Goal: Task Accomplishment & Management: Complete application form

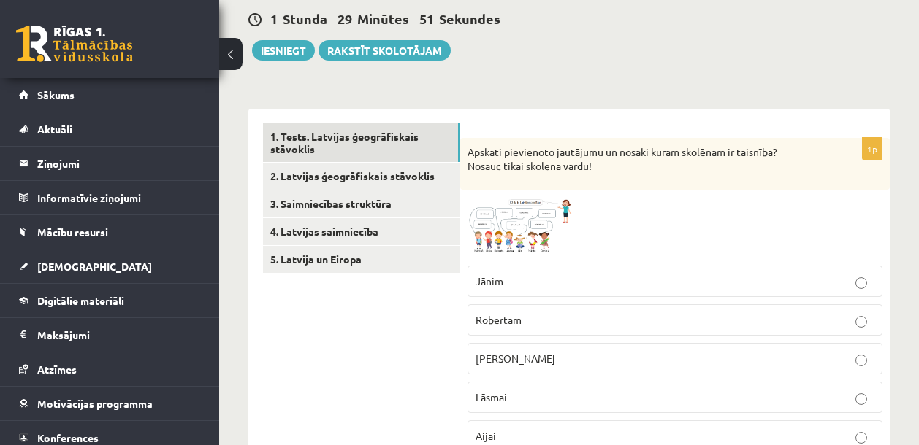
scroll to position [142, 0]
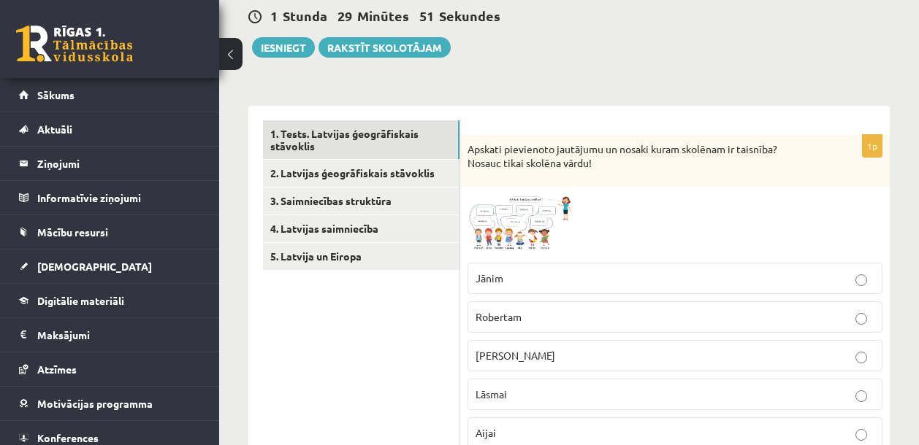
click at [521, 221] on span at bounding box center [522, 229] width 23 height 23
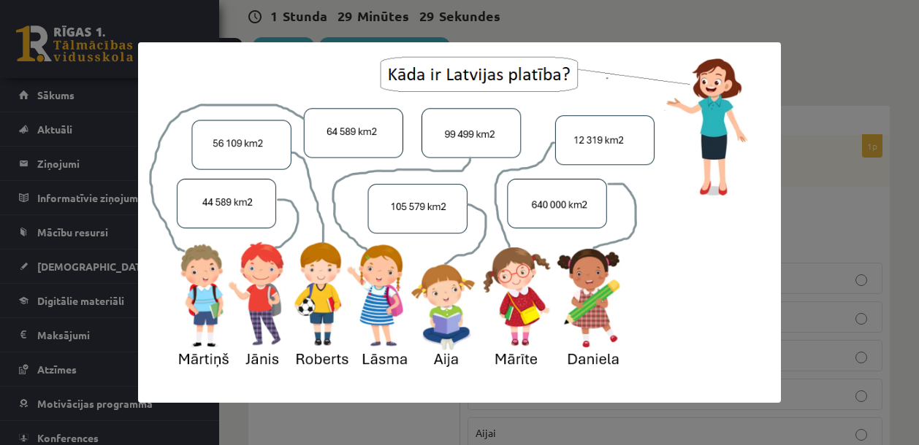
click at [851, 218] on div at bounding box center [459, 222] width 919 height 445
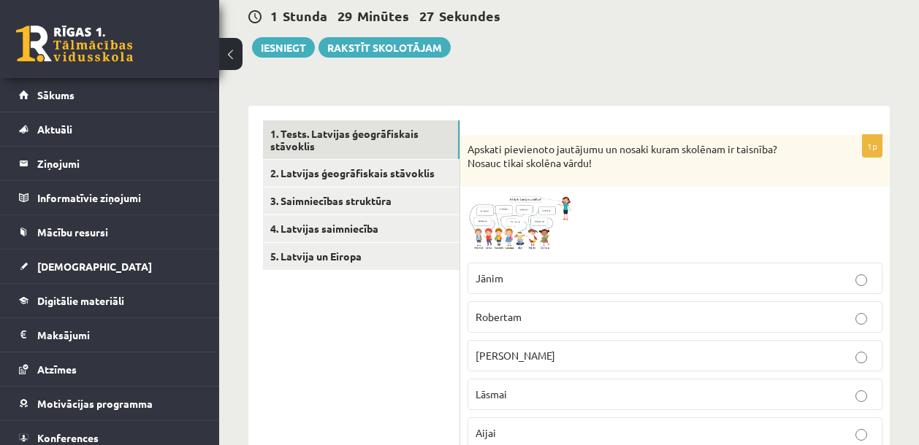
click at [575, 359] on p "[PERSON_NAME]" at bounding box center [674, 355] width 399 height 15
click at [518, 232] on span at bounding box center [522, 229] width 23 height 23
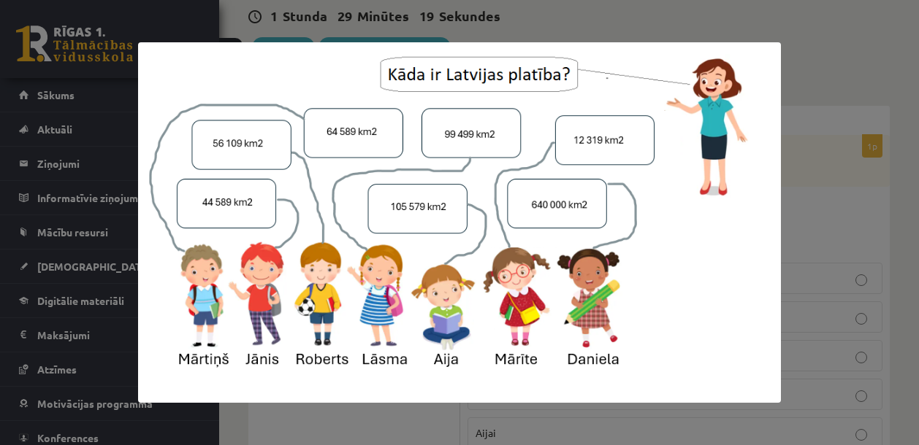
click at [844, 218] on div at bounding box center [459, 222] width 919 height 445
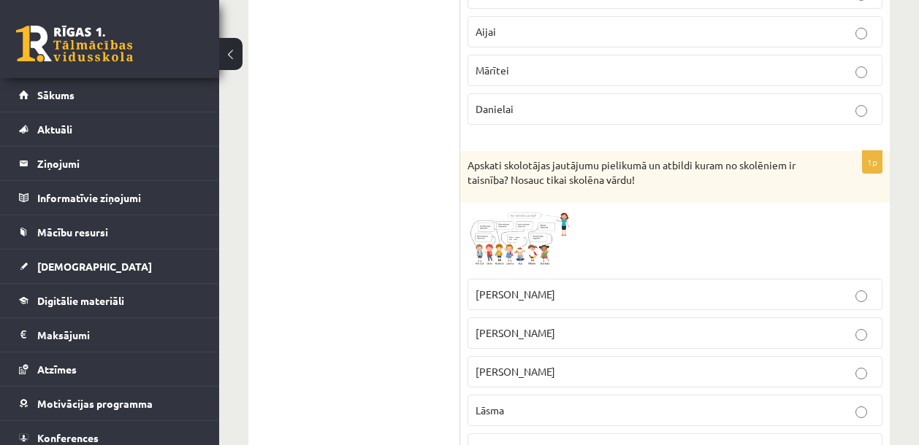
scroll to position [553, 0]
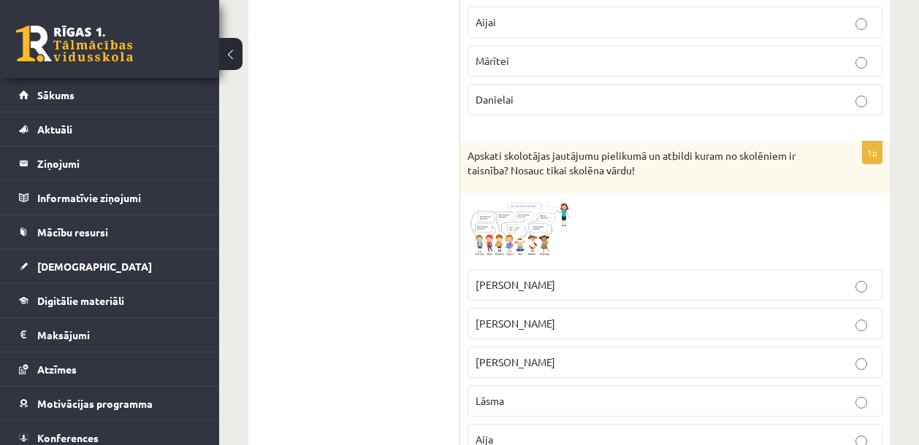
click at [532, 209] on img at bounding box center [522, 231] width 110 height 61
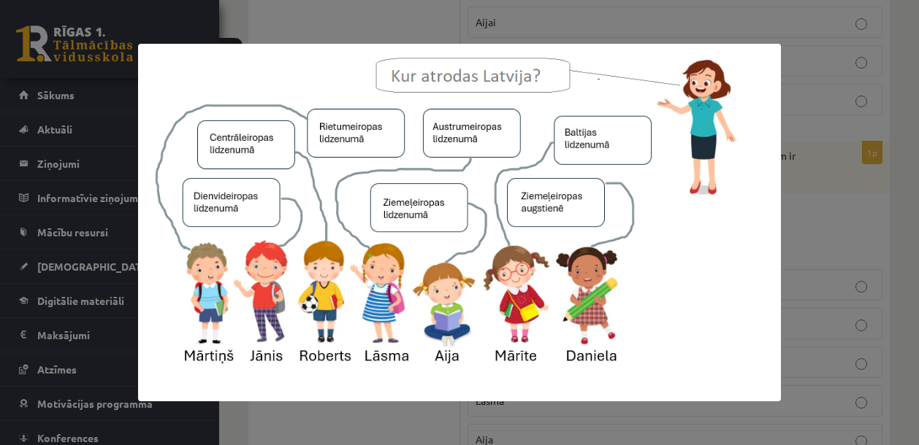
click at [803, 222] on div at bounding box center [459, 222] width 919 height 445
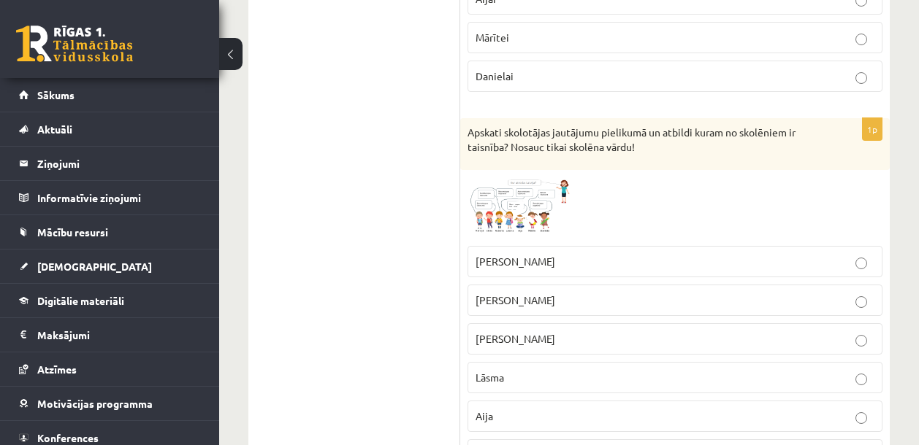
scroll to position [605, 0]
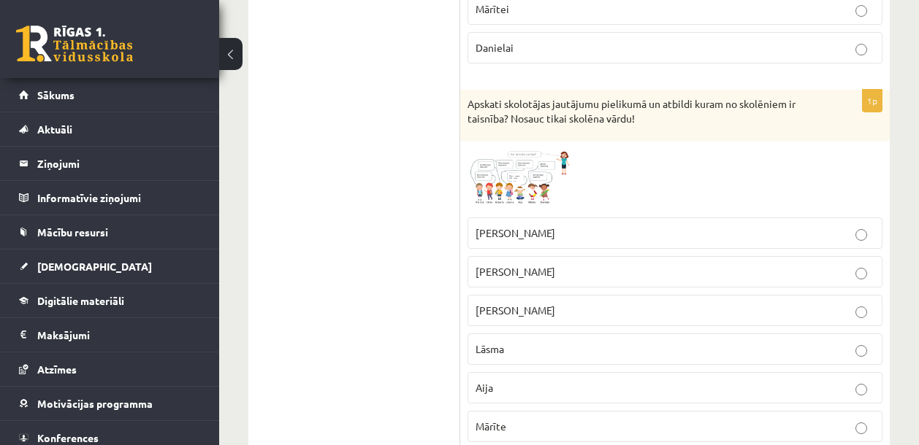
click at [566, 342] on p "Lāsma" at bounding box center [674, 349] width 399 height 15
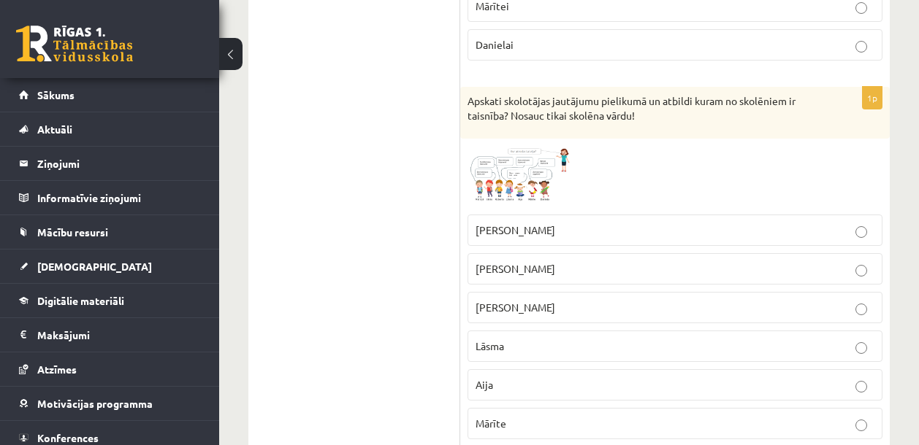
click at [512, 175] on span at bounding box center [522, 180] width 23 height 23
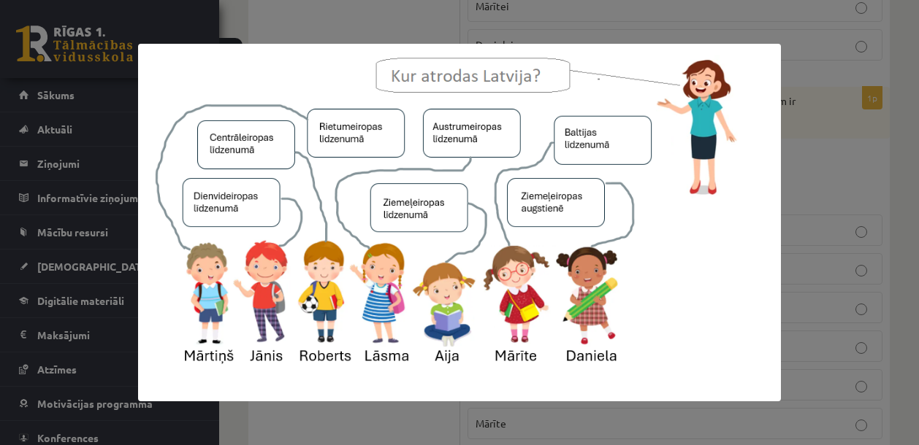
click at [821, 191] on div at bounding box center [459, 222] width 919 height 445
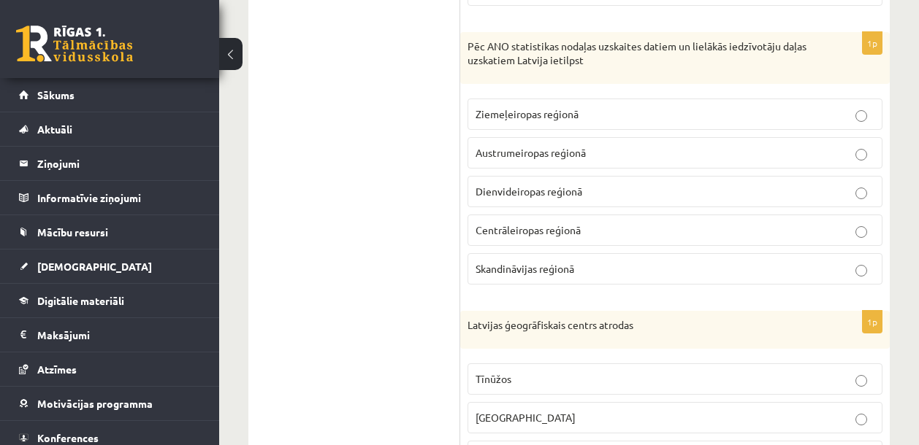
scroll to position [1081, 0]
click at [662, 114] on p "Ziemeļeiropas reģionā" at bounding box center [674, 113] width 399 height 15
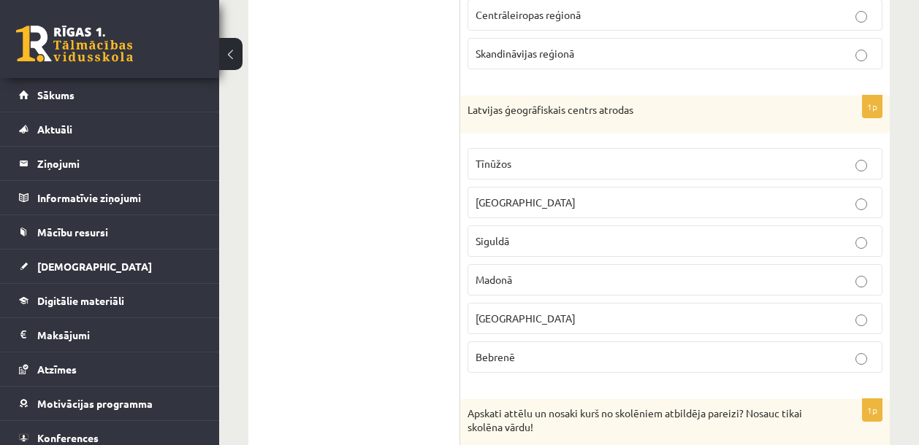
scroll to position [1309, 0]
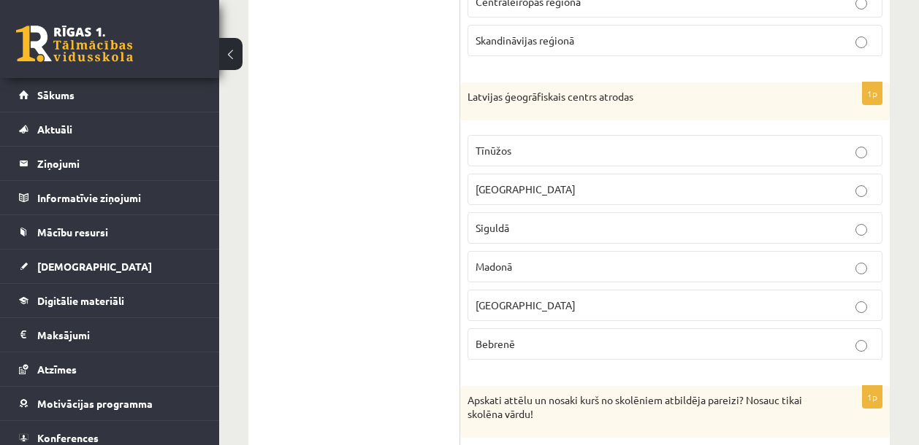
click at [572, 156] on p "Tīnūžos" at bounding box center [674, 150] width 399 height 15
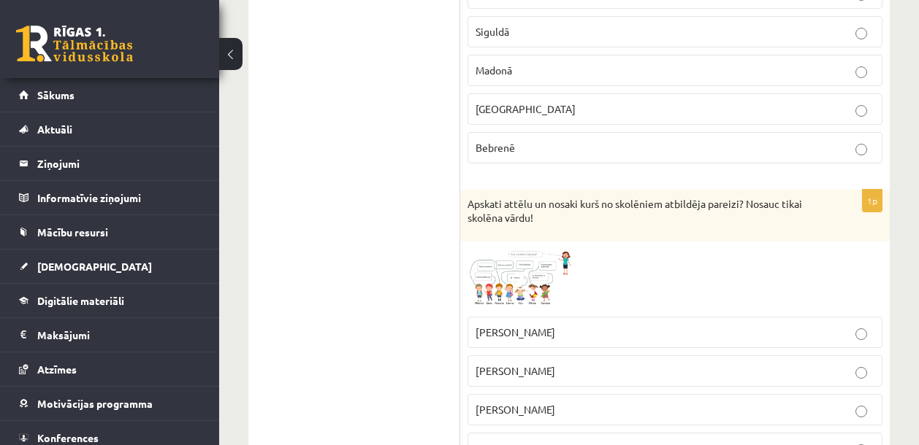
scroll to position [1585, 0]
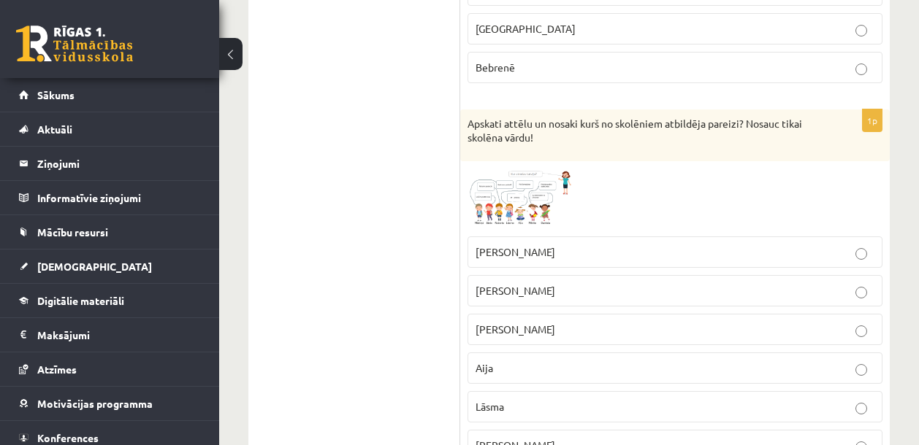
click at [516, 204] on span at bounding box center [522, 203] width 23 height 23
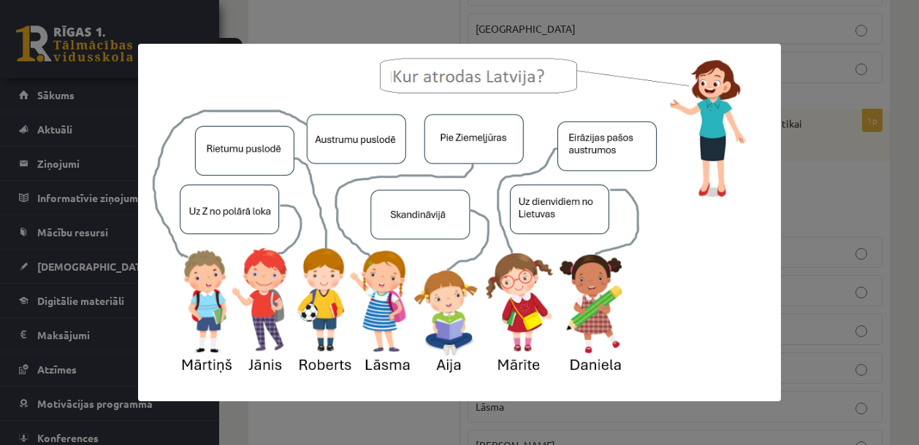
click at [824, 196] on div at bounding box center [459, 222] width 919 height 445
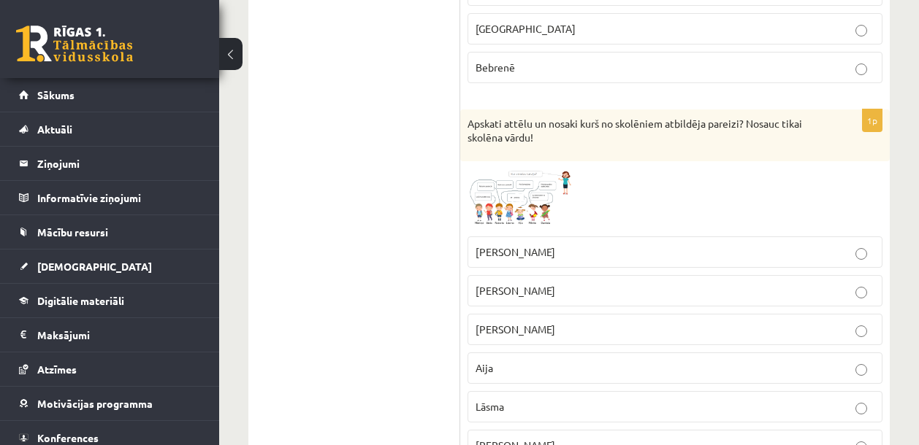
click at [704, 329] on p "[PERSON_NAME]" at bounding box center [674, 329] width 399 height 15
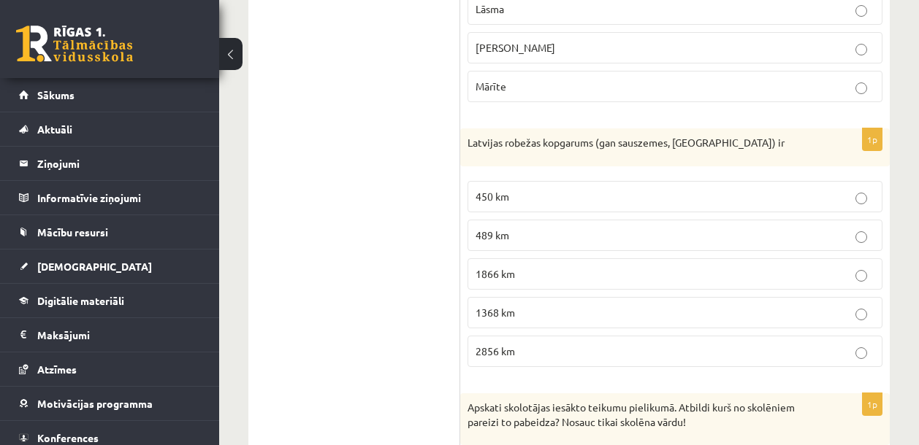
scroll to position [2013, 0]
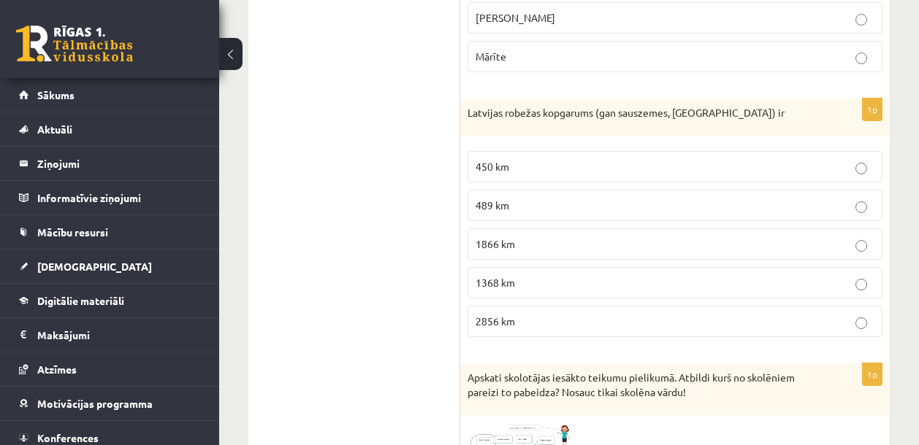
click at [609, 246] on p "1866 km" at bounding box center [674, 244] width 399 height 15
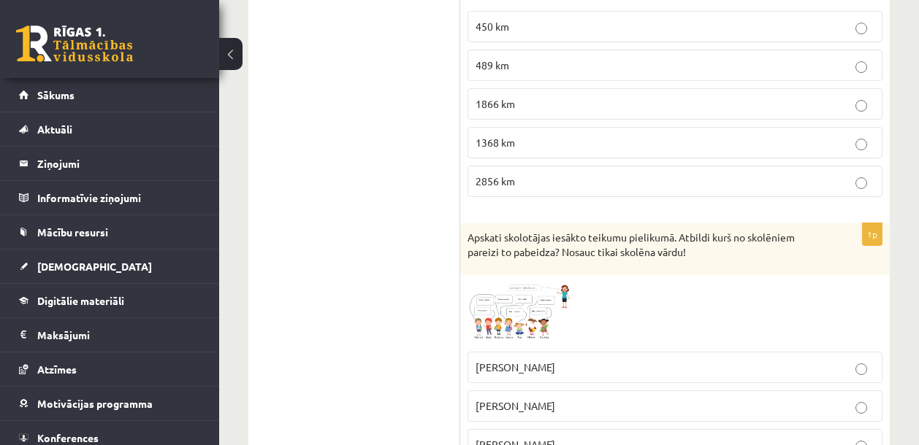
scroll to position [2229, 0]
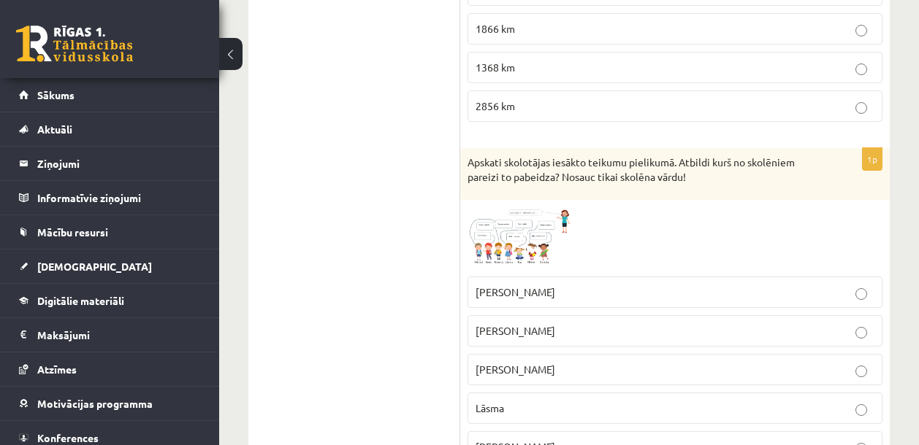
click at [525, 230] on img at bounding box center [522, 238] width 110 height 62
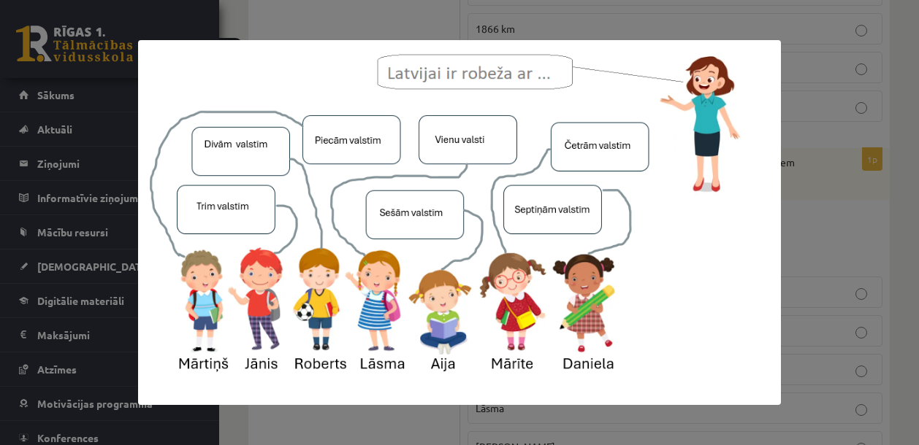
click at [788, 240] on div at bounding box center [459, 222] width 919 height 445
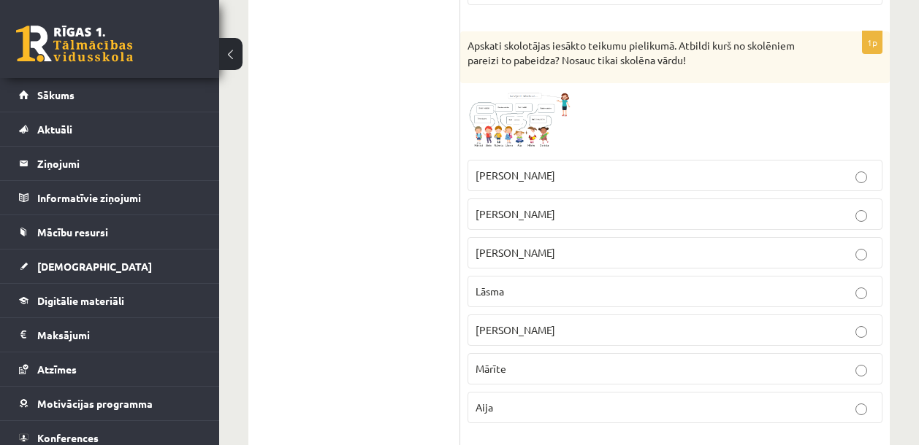
scroll to position [2358, 0]
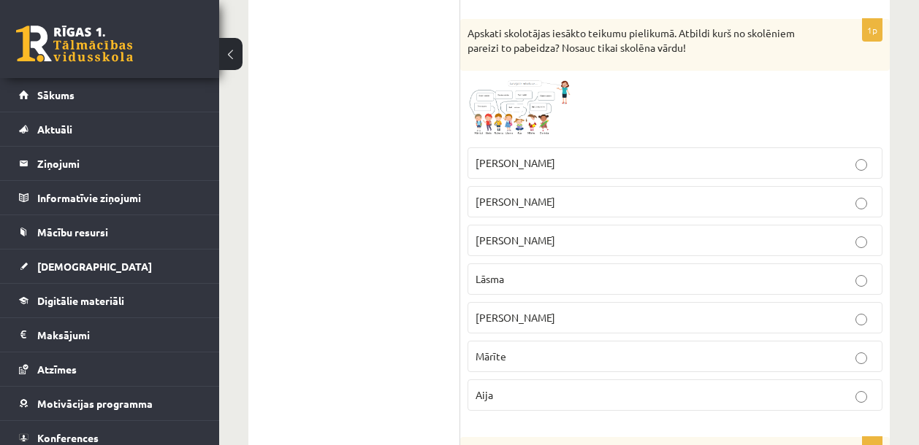
click at [545, 356] on p "Mārīte" at bounding box center [674, 356] width 399 height 15
click at [525, 92] on img at bounding box center [522, 109] width 110 height 62
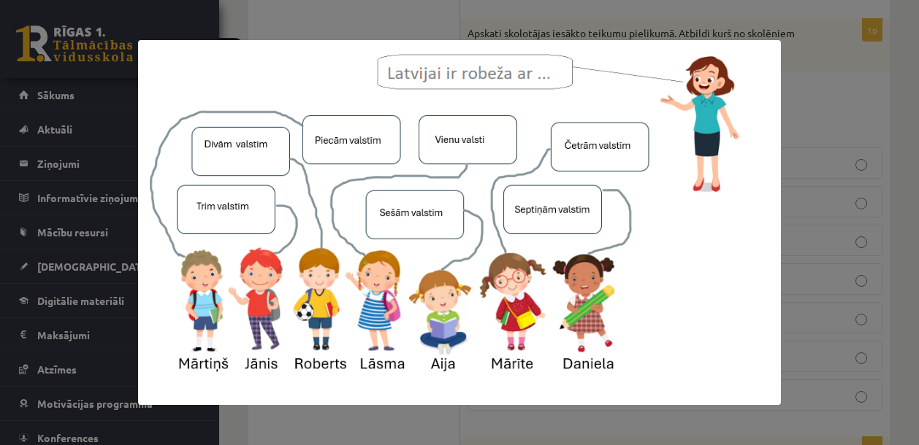
click at [832, 96] on div at bounding box center [459, 222] width 919 height 445
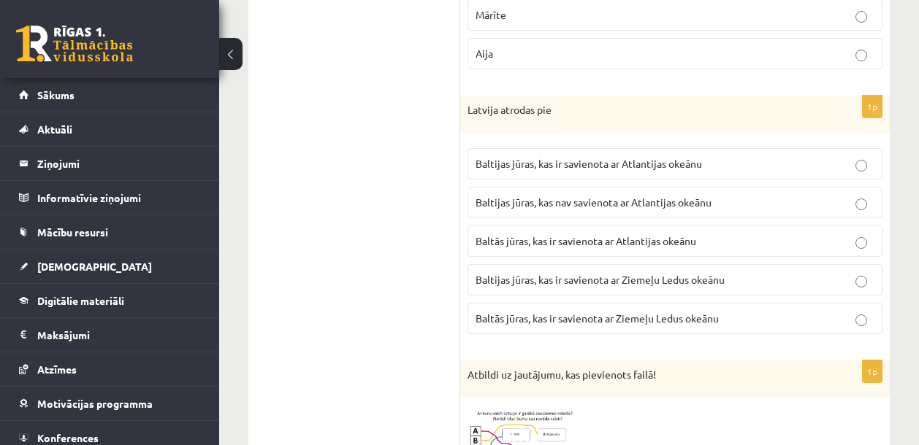
scroll to position [2717, 0]
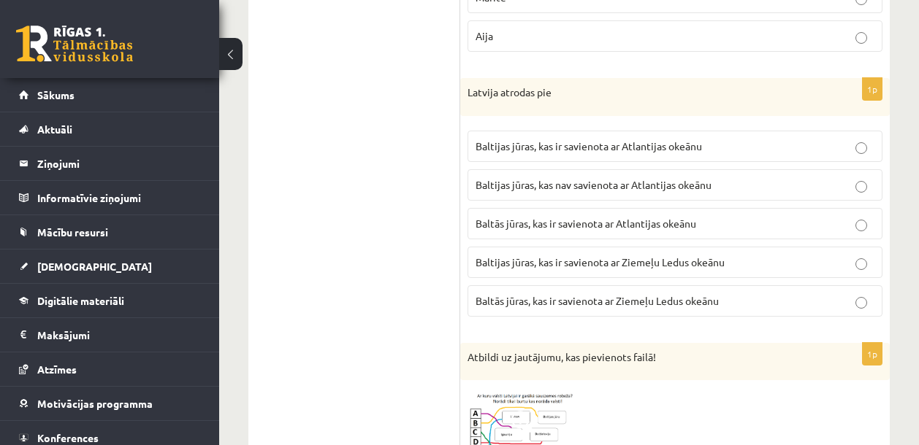
click at [575, 153] on p "Baltijas jūras, kas ir savienota ar Atlantijas okeānu" at bounding box center [674, 146] width 399 height 15
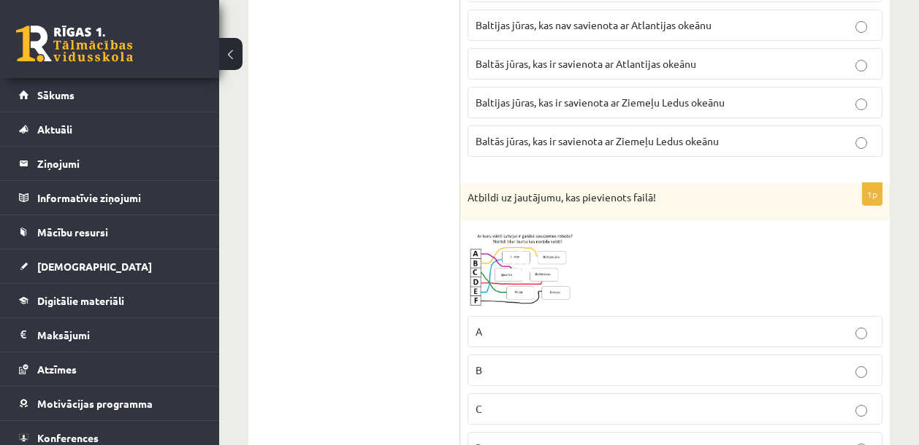
scroll to position [2900, 0]
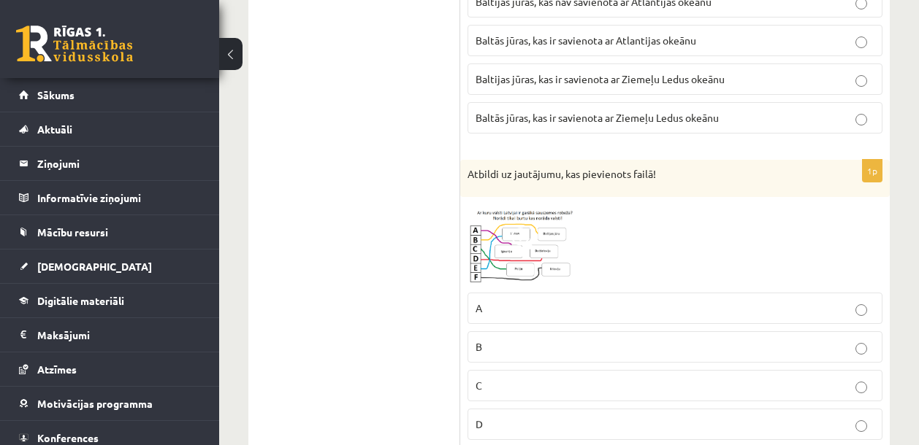
click at [520, 242] on span at bounding box center [522, 239] width 23 height 23
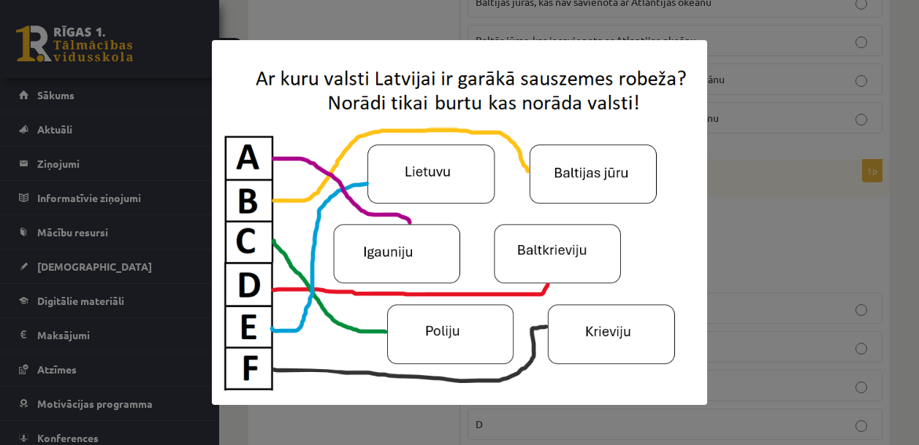
click at [788, 238] on div at bounding box center [459, 222] width 919 height 445
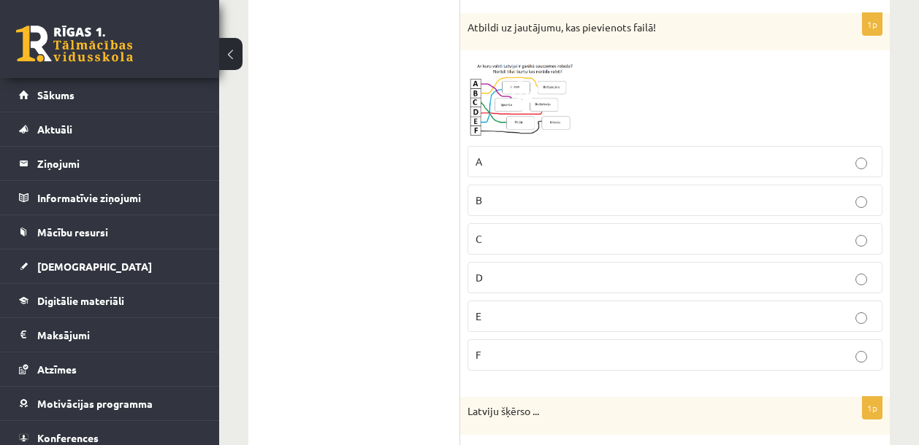
scroll to position [3047, 0]
click at [500, 318] on p "E" at bounding box center [674, 316] width 399 height 15
click at [506, 83] on img at bounding box center [522, 98] width 110 height 81
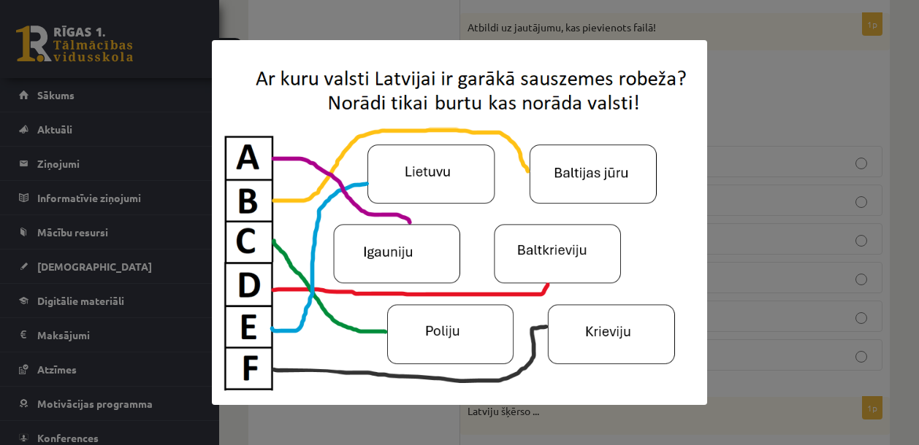
click at [775, 90] on div at bounding box center [459, 222] width 919 height 445
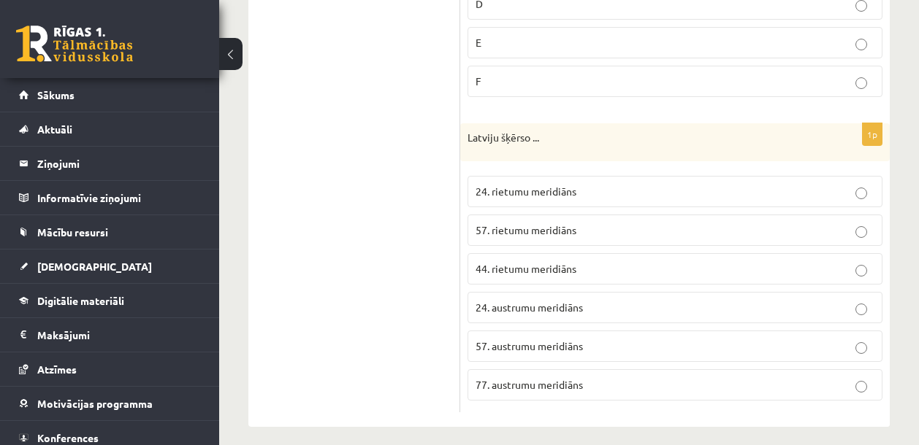
scroll to position [3324, 0]
click at [497, 188] on span "24. rietumu meridiāns" at bounding box center [525, 188] width 101 height 13
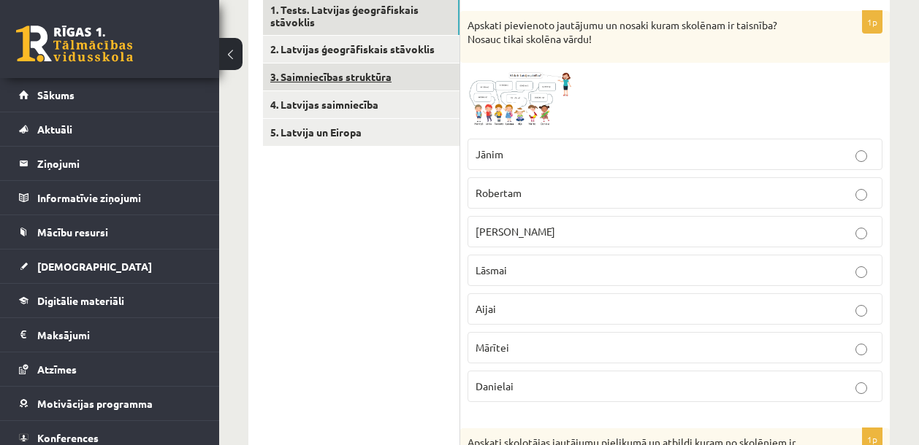
scroll to position [183, 0]
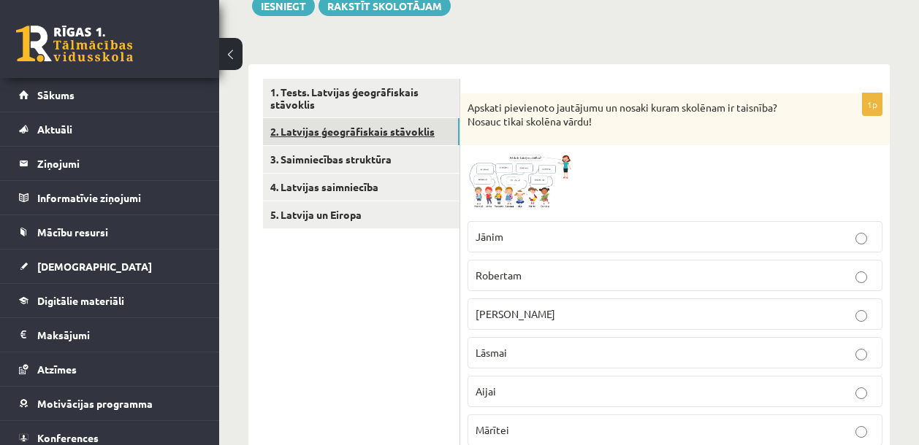
click at [356, 128] on link "2. Latvijas ģeogrāfiskais stāvoklis" at bounding box center [361, 131] width 196 height 27
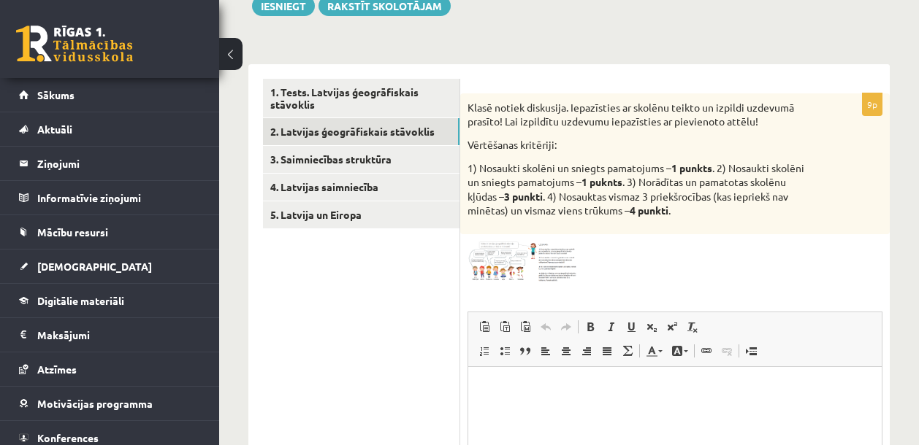
scroll to position [0, 0]
click at [535, 272] on img at bounding box center [522, 262] width 110 height 41
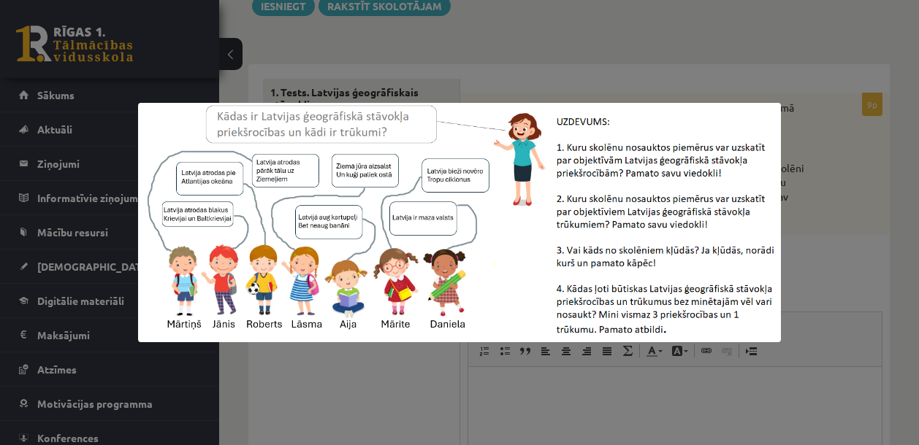
click at [585, 392] on div at bounding box center [459, 222] width 919 height 445
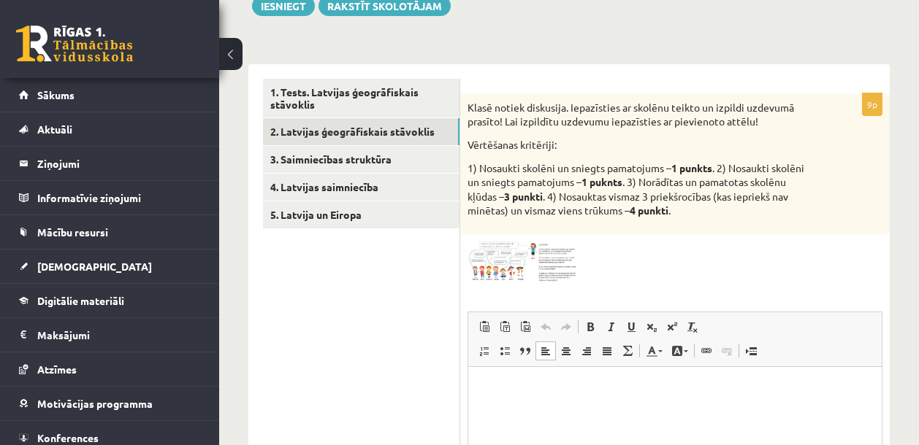
click at [529, 382] on p "Визуальный текстовый редактор, wiswyg-editor-user-answer-47433918157400" at bounding box center [675, 388] width 384 height 15
click at [525, 242] on img at bounding box center [522, 262] width 110 height 41
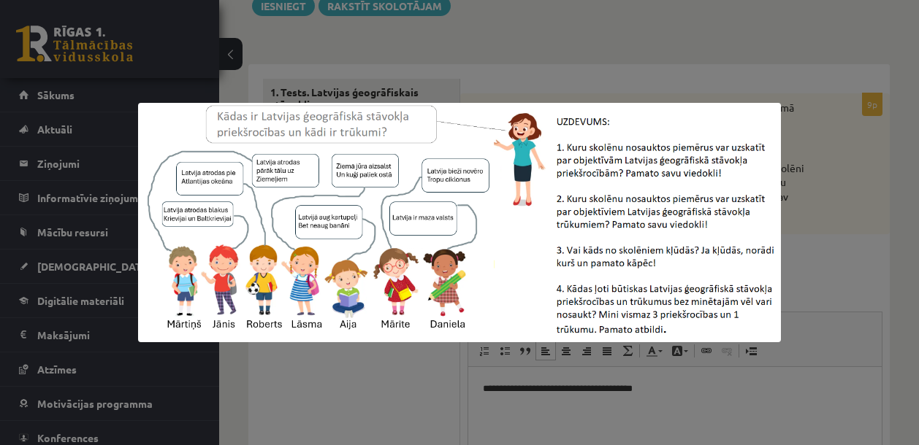
click at [388, 392] on div at bounding box center [459, 222] width 919 height 445
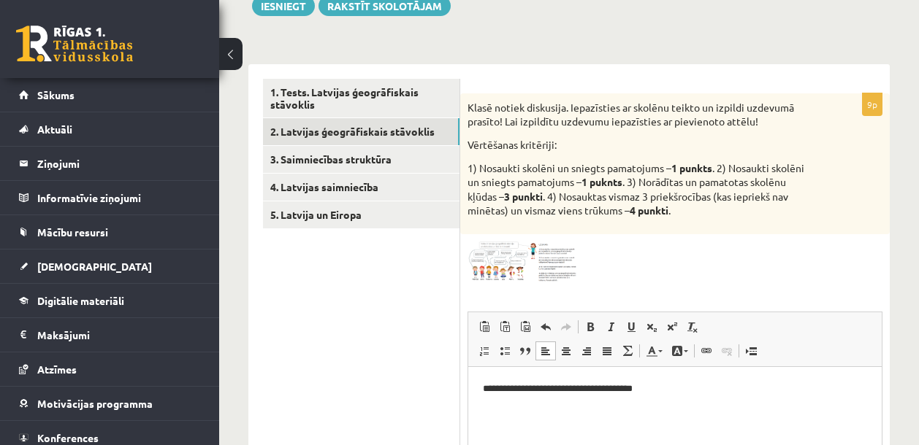
click at [675, 395] on p "**********" at bounding box center [675, 388] width 384 height 15
click at [532, 266] on span at bounding box center [522, 276] width 23 height 23
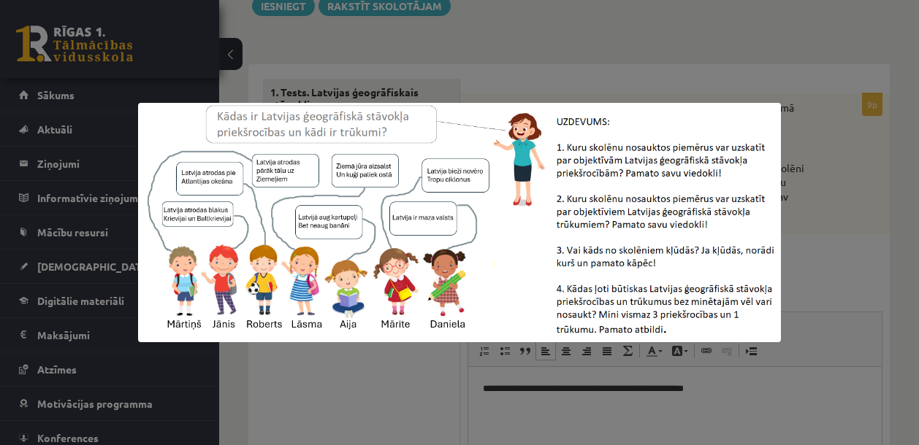
click at [323, 369] on div at bounding box center [459, 222] width 919 height 445
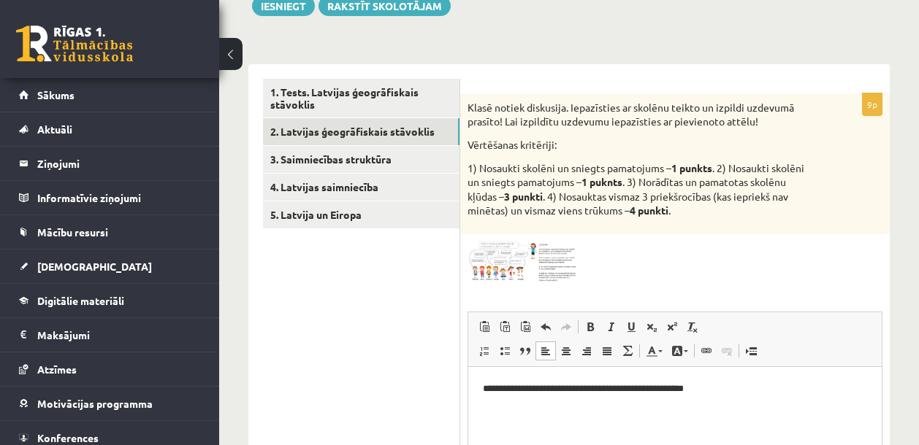
click at [736, 391] on p "**********" at bounding box center [675, 388] width 384 height 15
drag, startPoint x: 557, startPoint y: 390, endPoint x: 504, endPoint y: 385, distance: 53.6
click at [504, 385] on p "**********" at bounding box center [675, 388] width 384 height 15
click at [570, 394] on p "**********" at bounding box center [675, 388] width 384 height 15
drag, startPoint x: 555, startPoint y: 388, endPoint x: 513, endPoint y: 386, distance: 42.5
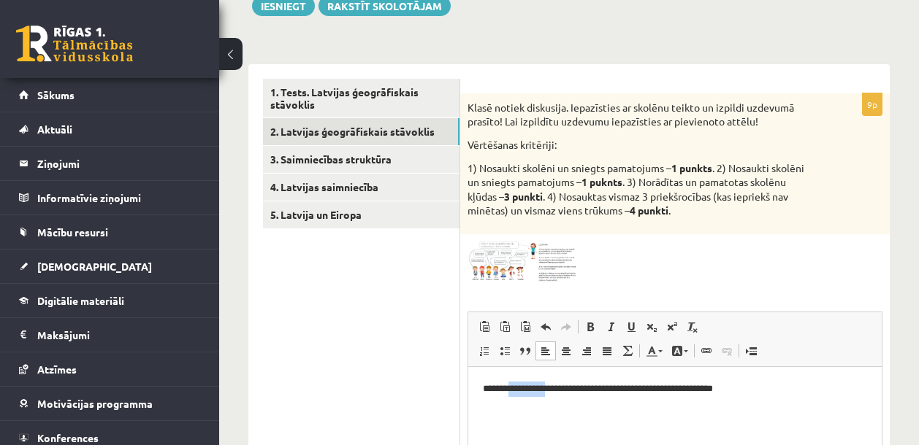
click at [513, 386] on p "**********" at bounding box center [675, 388] width 384 height 15
click at [526, 259] on img at bounding box center [522, 262] width 110 height 41
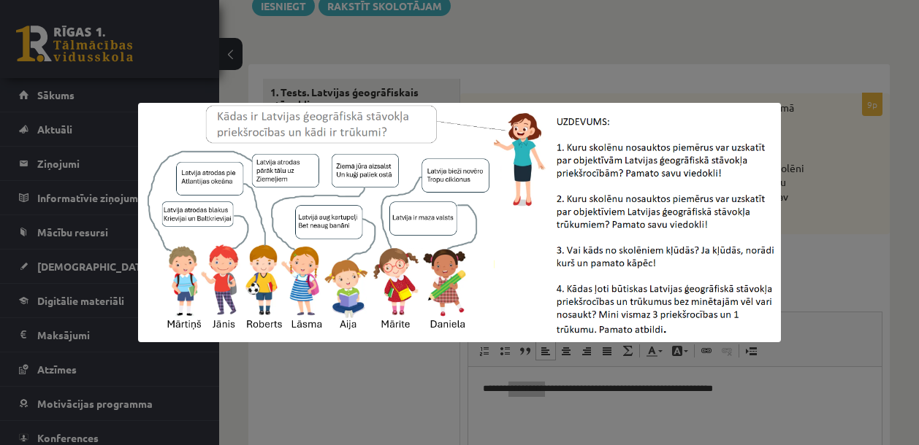
click at [821, 235] on div at bounding box center [459, 222] width 919 height 445
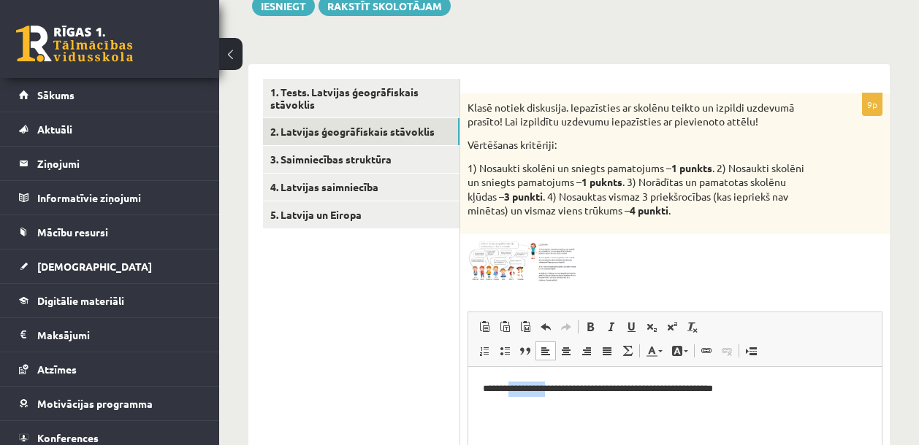
click at [533, 383] on p "**********" at bounding box center [675, 388] width 384 height 15
click at [529, 389] on p "**********" at bounding box center [675, 388] width 384 height 15
click at [646, 394] on p "**********" at bounding box center [675, 388] width 384 height 15
click at [645, 392] on p "**********" at bounding box center [675, 388] width 384 height 15
click at [740, 389] on p "**********" at bounding box center [675, 388] width 384 height 15
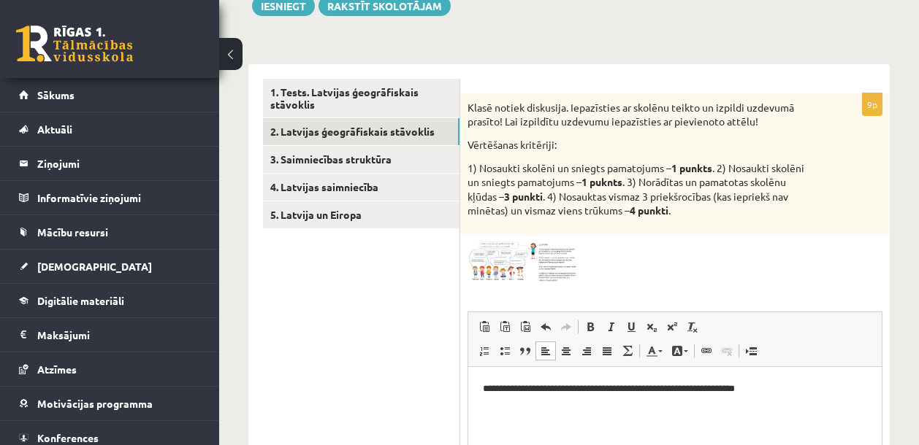
click at [738, 388] on p "**********" at bounding box center [675, 388] width 384 height 15
click at [800, 395] on p "**********" at bounding box center [675, 388] width 384 height 15
click at [503, 251] on img at bounding box center [522, 262] width 110 height 41
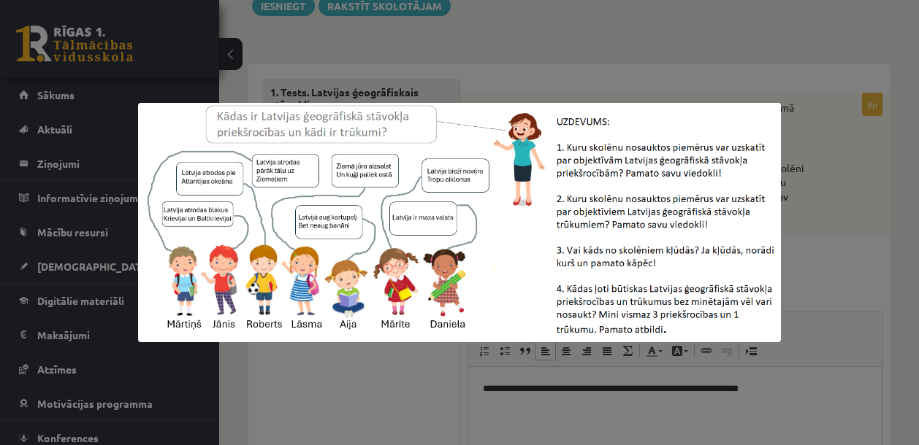
click at [873, 210] on div at bounding box center [459, 222] width 919 height 445
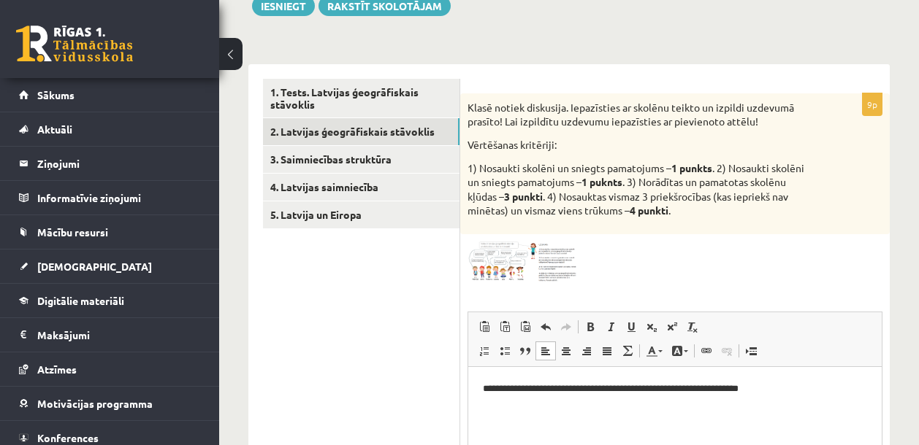
click at [579, 411] on html "**********" at bounding box center [674, 389] width 413 height 45
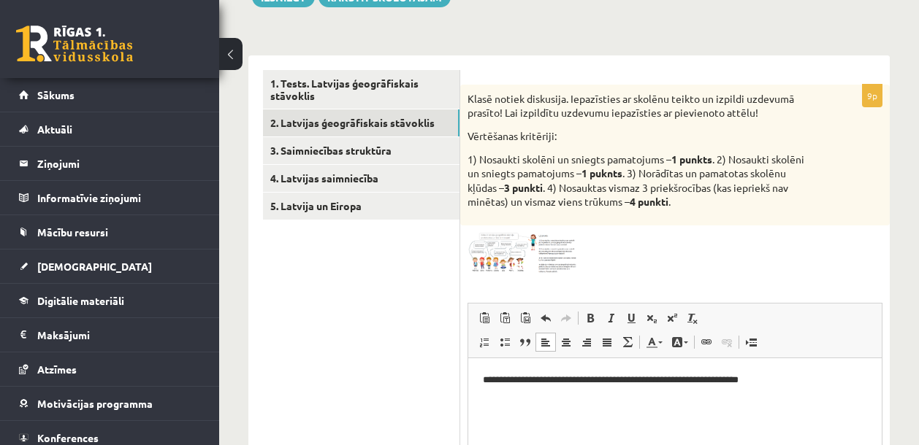
scroll to position [267, 0]
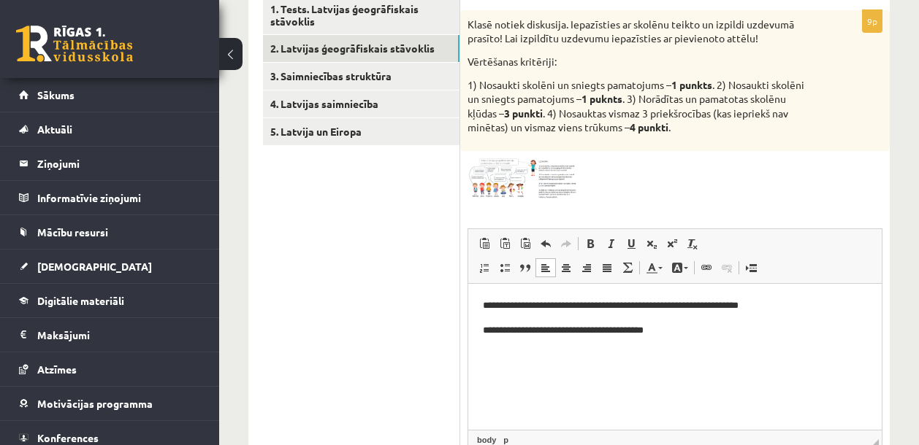
click at [536, 180] on img at bounding box center [522, 178] width 110 height 41
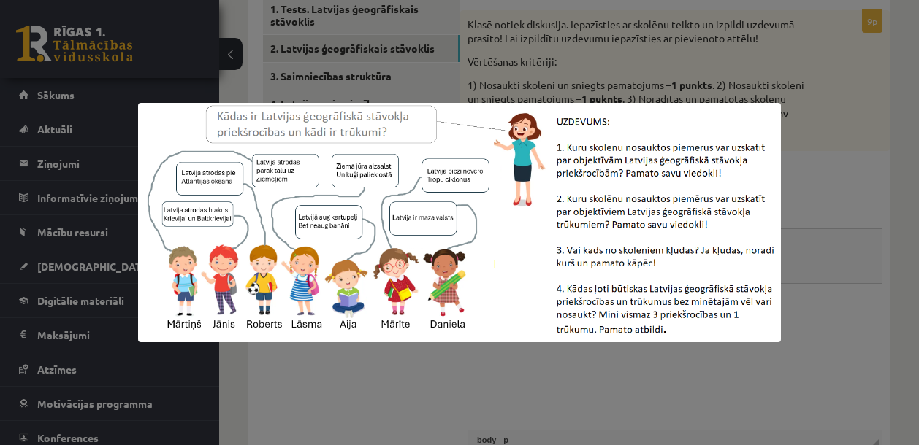
click at [816, 157] on div at bounding box center [459, 222] width 919 height 445
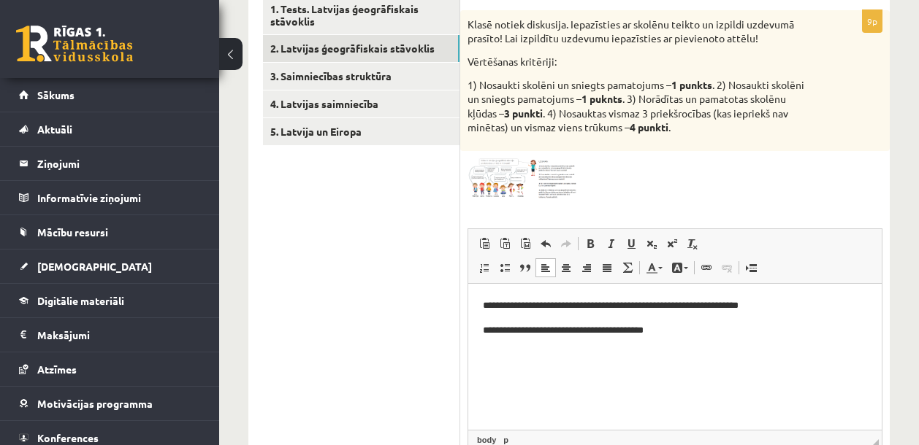
click at [668, 336] on p "**********" at bounding box center [675, 330] width 384 height 15
click at [529, 183] on span at bounding box center [522, 193] width 23 height 23
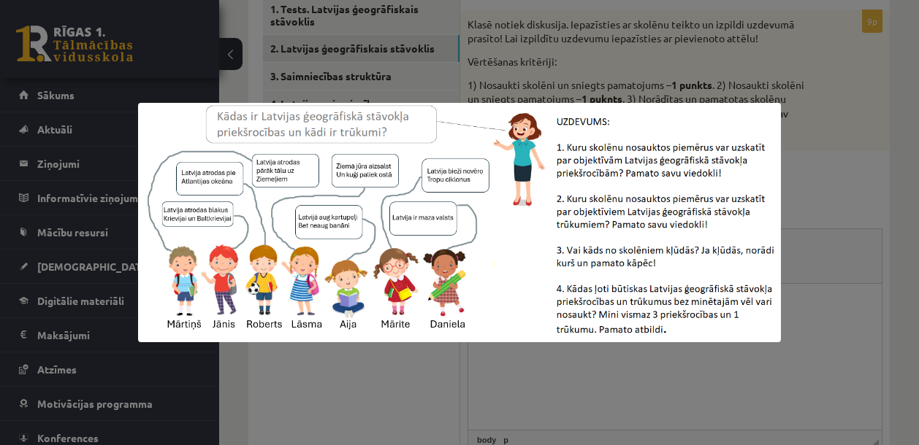
click at [827, 160] on div at bounding box center [459, 222] width 919 height 445
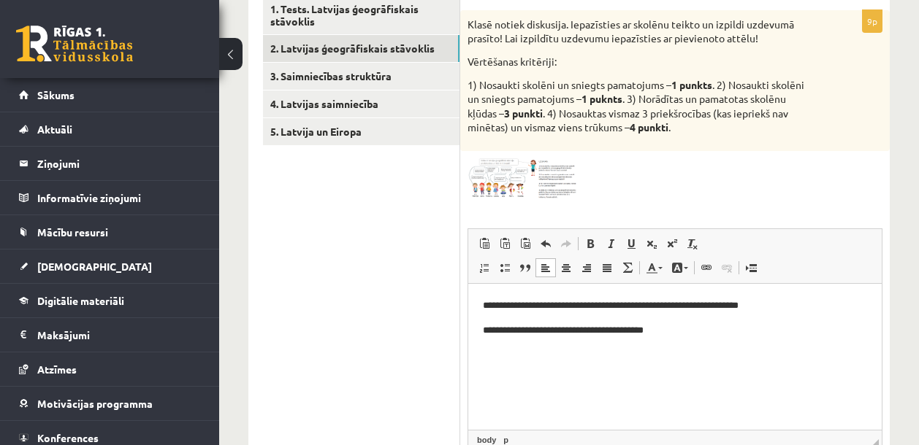
click at [666, 332] on p "**********" at bounding box center [675, 330] width 384 height 15
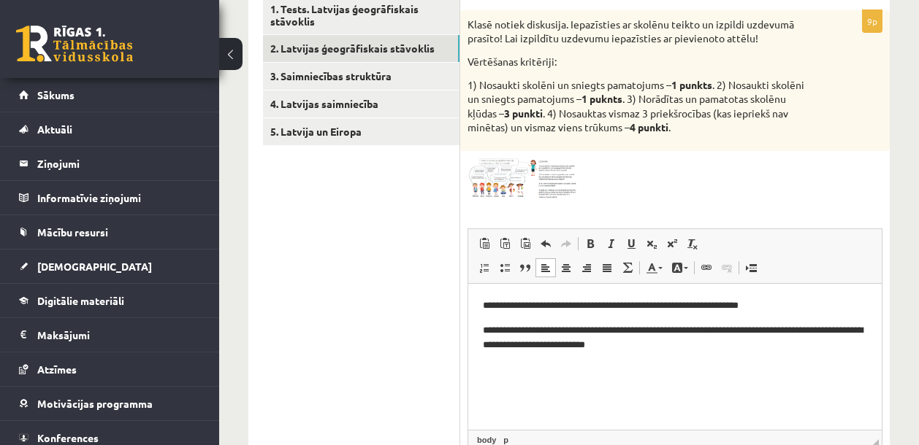
click at [659, 329] on p "**********" at bounding box center [675, 338] width 384 height 31
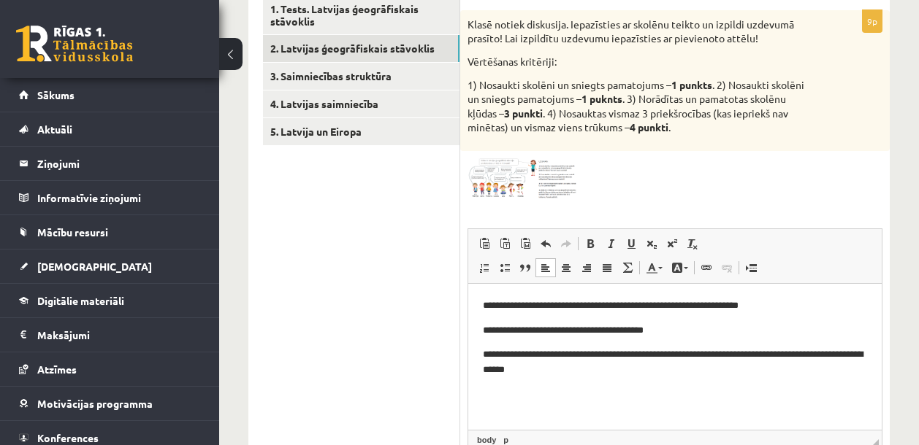
click at [608, 372] on p "**********" at bounding box center [675, 362] width 384 height 31
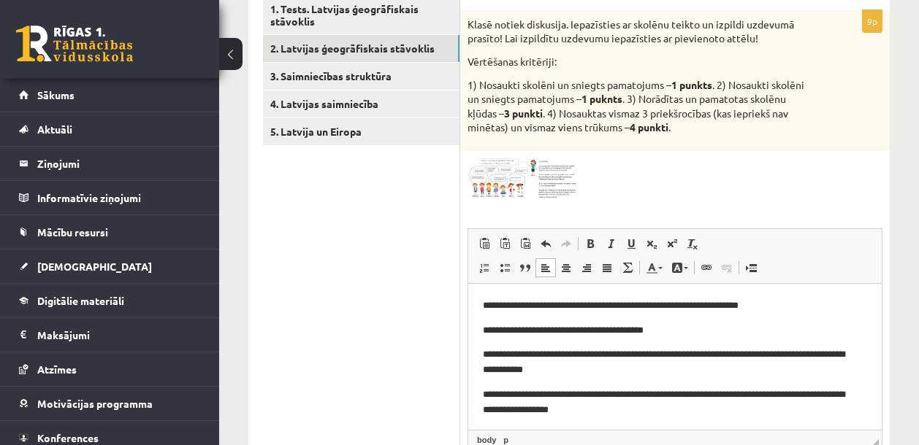
click at [614, 410] on p "**********" at bounding box center [669, 402] width 373 height 31
drag, startPoint x: 624, startPoint y: 412, endPoint x: 672, endPoint y: 416, distance: 47.6
click at [672, 416] on p "**********" at bounding box center [669, 402] width 373 height 31
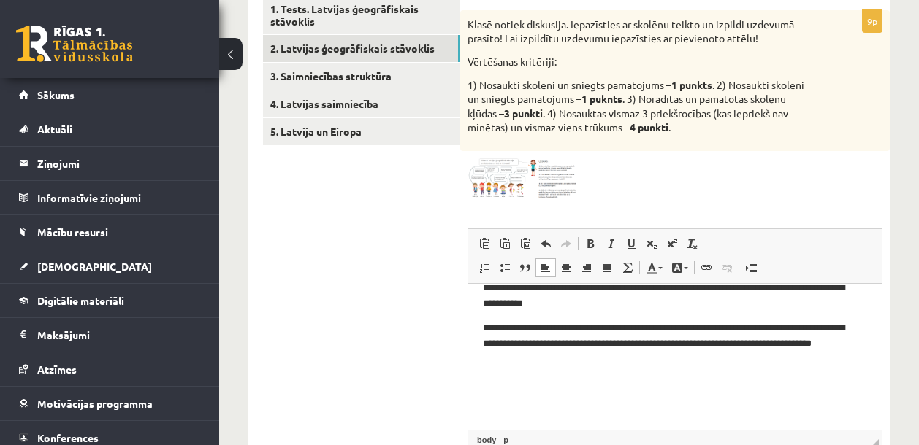
scroll to position [67, 0]
click at [551, 202] on div "9p Klasē notiek diskusija. Iepazīsties ar skolēnu teikto un izpildi uzdevumā pr…" at bounding box center [674, 271] width 429 height 522
click at [548, 185] on img at bounding box center [522, 178] width 110 height 41
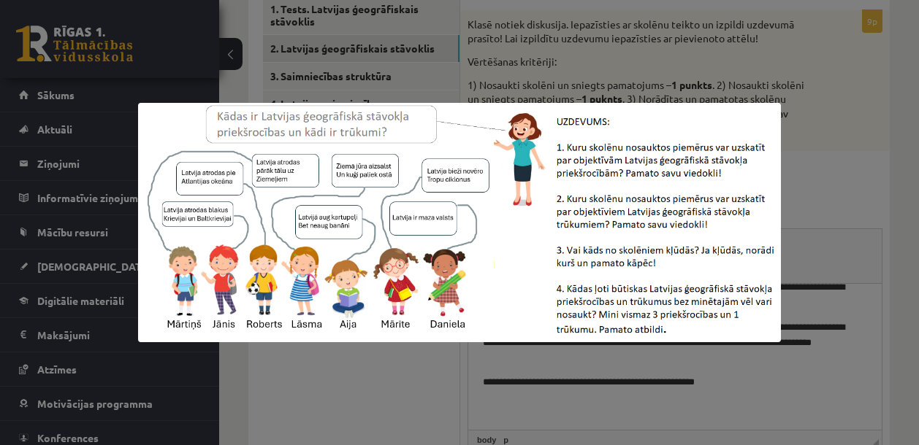
click at [831, 198] on div at bounding box center [459, 222] width 919 height 445
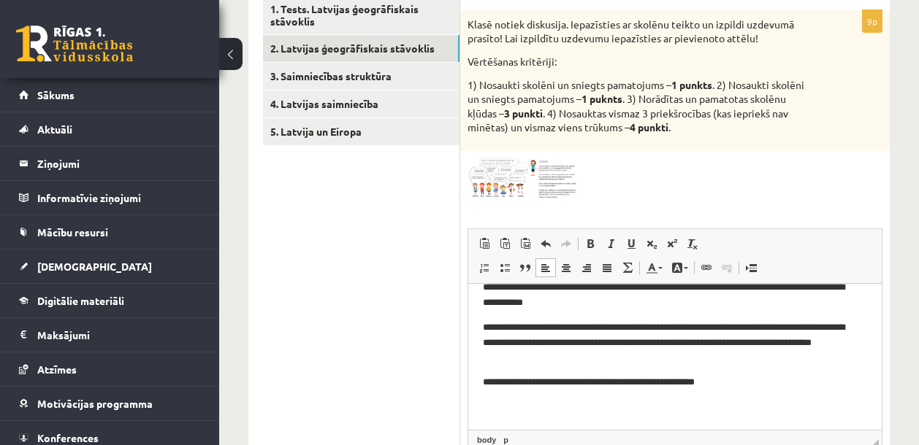
click at [675, 381] on p "**********" at bounding box center [669, 382] width 373 height 15
click at [529, 178] on img at bounding box center [522, 178] width 110 height 41
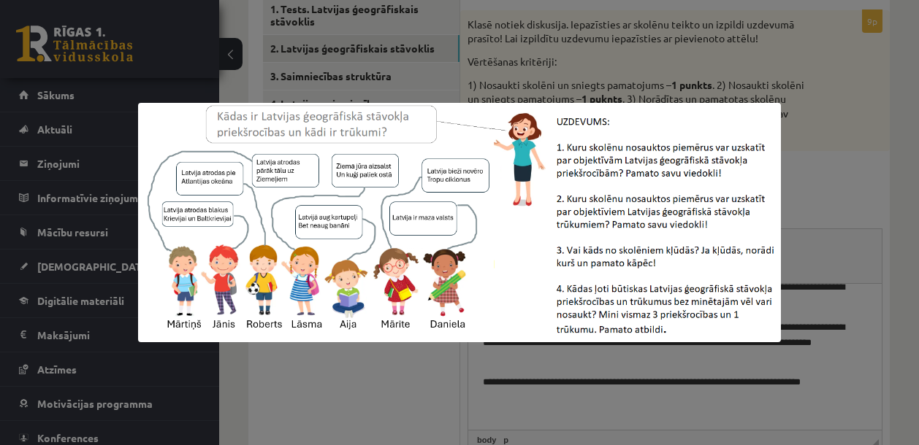
click at [692, 388] on div at bounding box center [459, 222] width 919 height 445
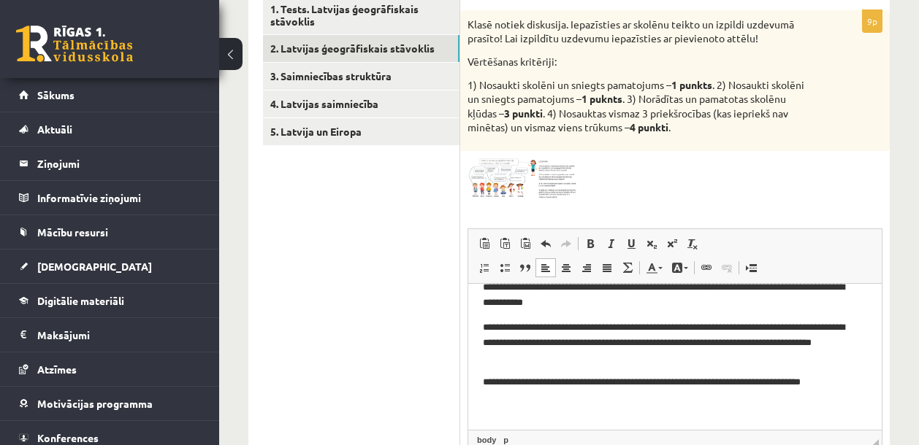
click at [854, 386] on p "**********" at bounding box center [669, 382] width 373 height 15
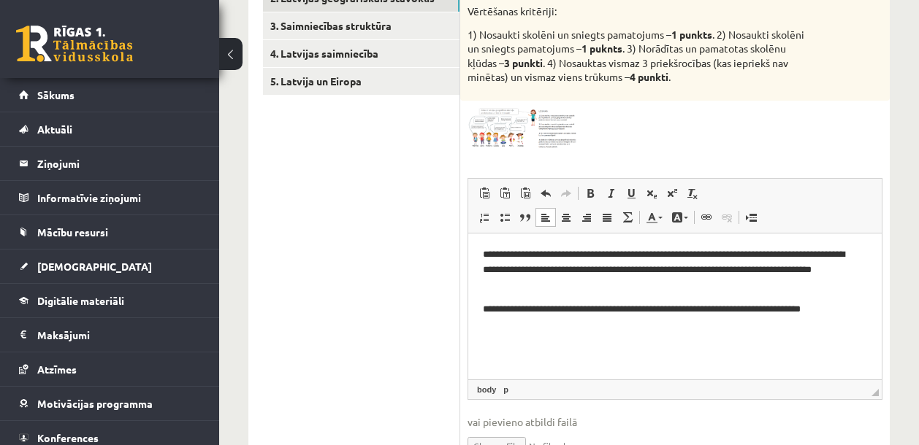
scroll to position [92, 0]
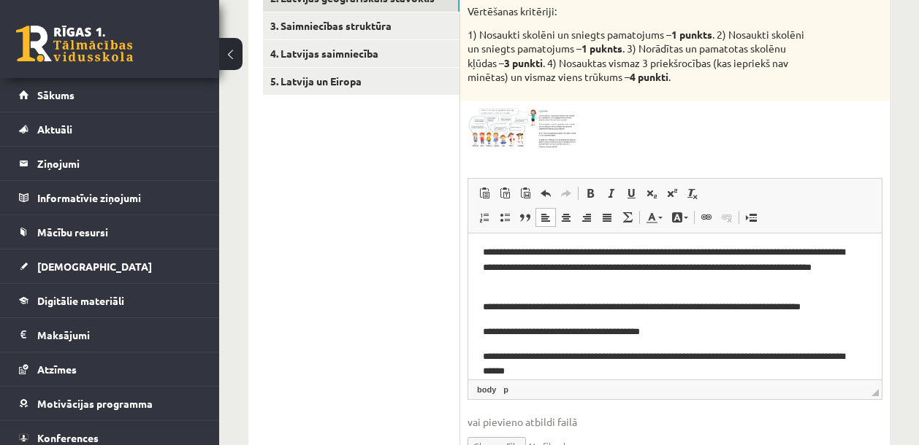
click at [661, 337] on p "**********" at bounding box center [669, 331] width 373 height 15
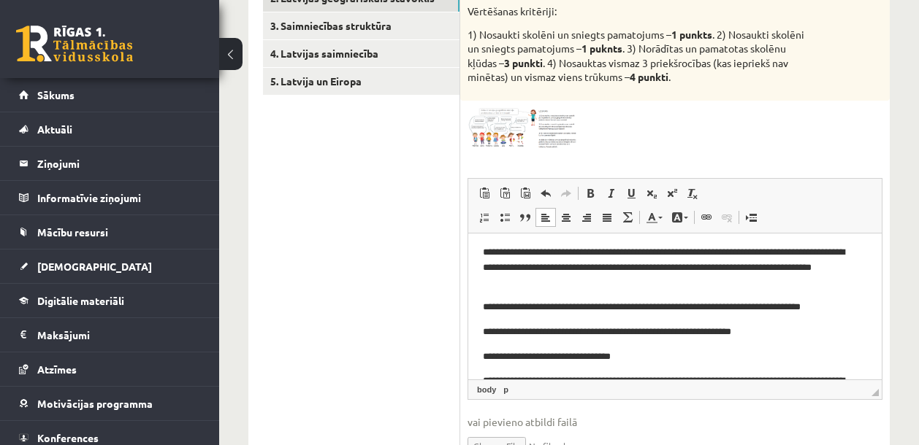
click at [494, 332] on p "**********" at bounding box center [669, 331] width 373 height 15
click at [492, 332] on p "**********" at bounding box center [669, 331] width 373 height 15
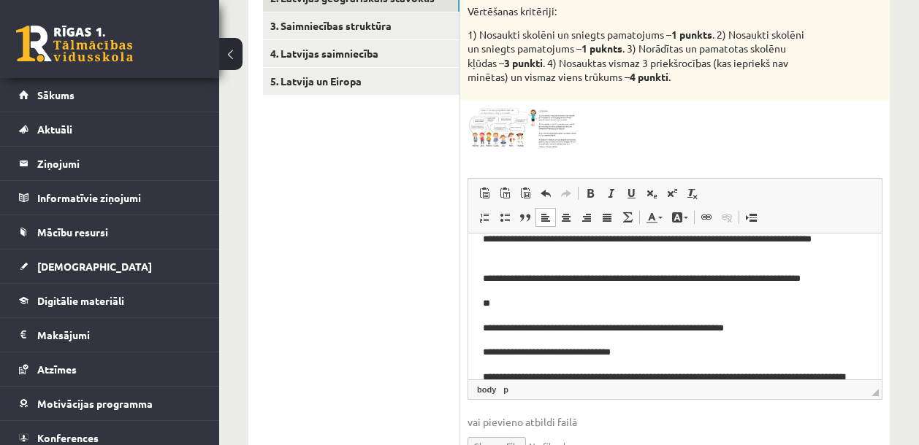
scroll to position [121, 0]
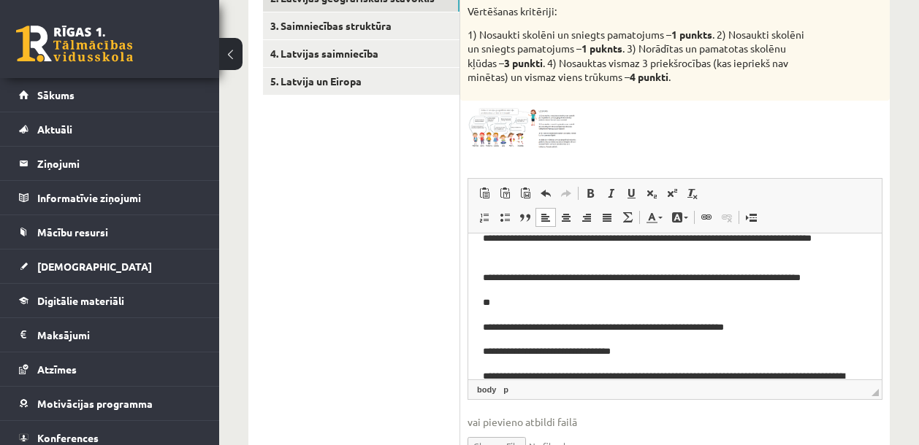
click at [627, 351] on p "**********" at bounding box center [669, 351] width 373 height 15
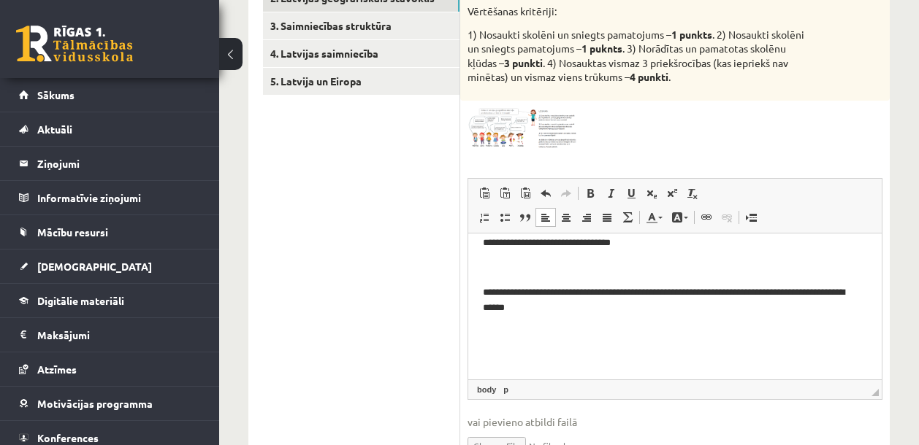
scroll to position [231, 0]
click at [540, 266] on p "Визуальный текстовый редактор, wiswyg-editor-user-answer-47433918157400" at bounding box center [675, 267] width 384 height 15
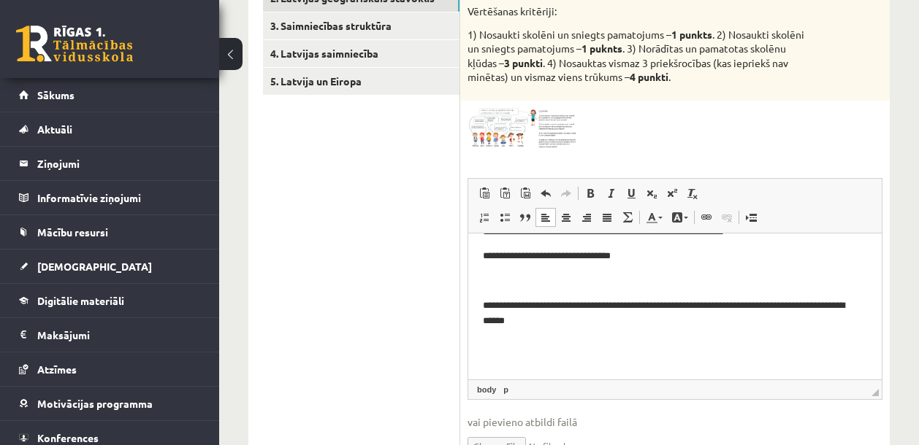
scroll to position [202, 0]
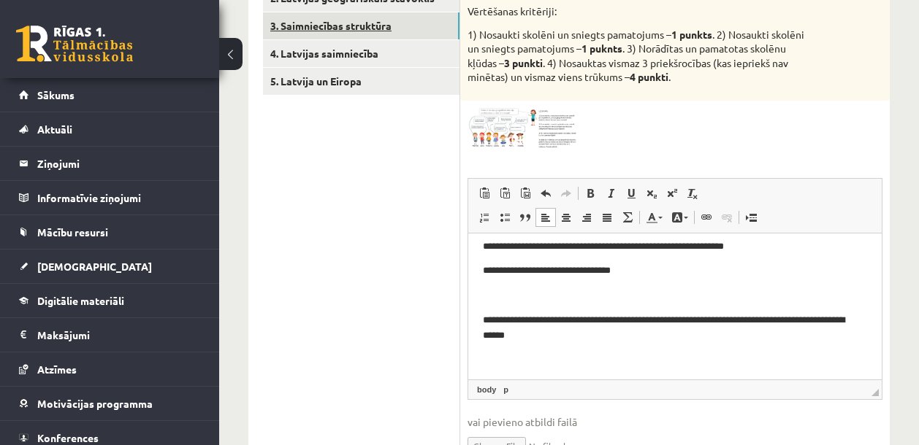
click at [343, 23] on link "3. Saimniecības struktūra" at bounding box center [361, 25] width 196 height 27
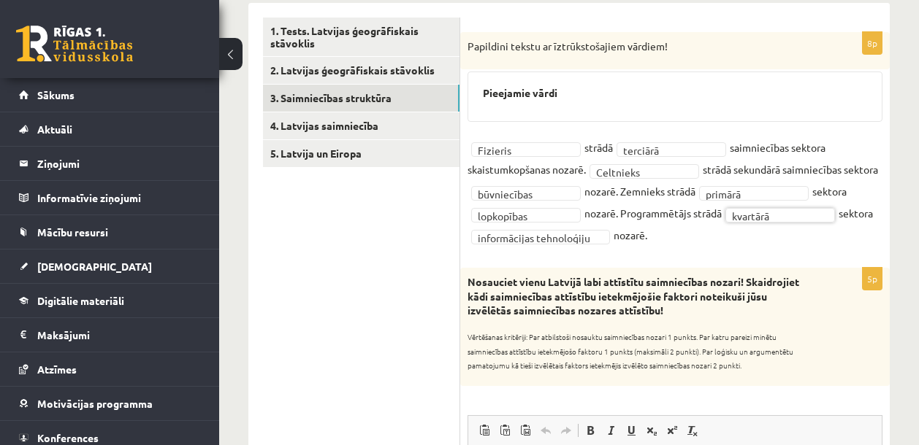
scroll to position [234, 0]
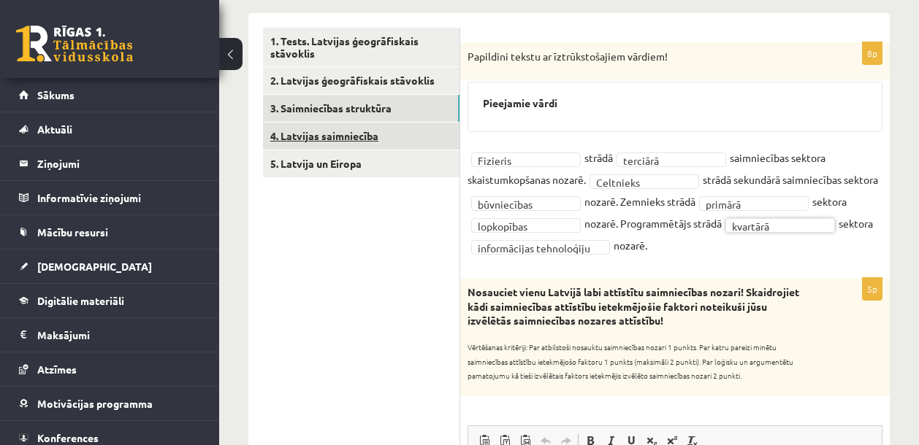
click at [366, 140] on link "4. Latvijas saimniecība" at bounding box center [361, 136] width 196 height 27
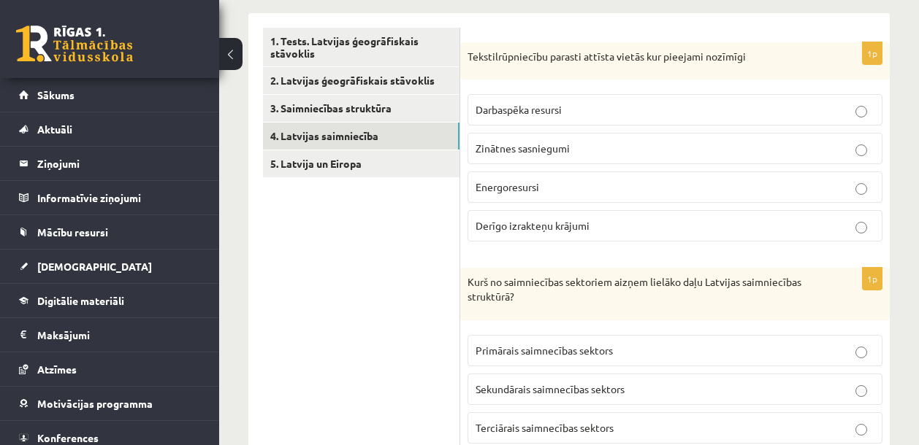
click at [581, 109] on p "Darbaspēka resursi" at bounding box center [674, 109] width 399 height 15
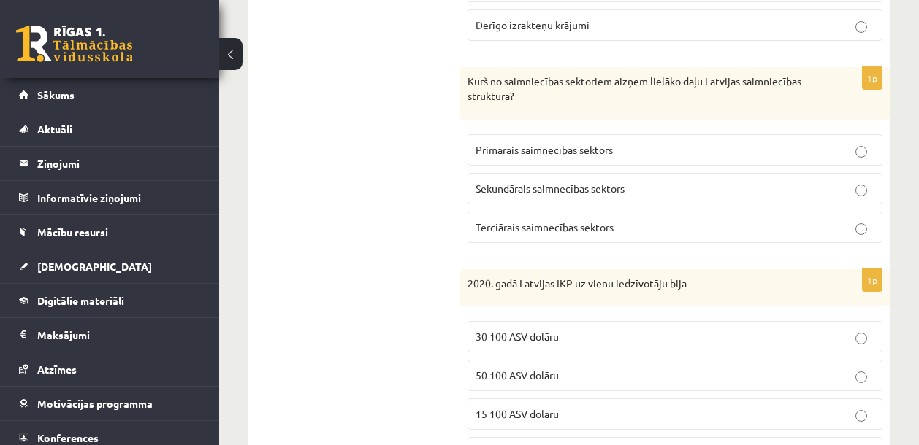
scroll to position [470, 0]
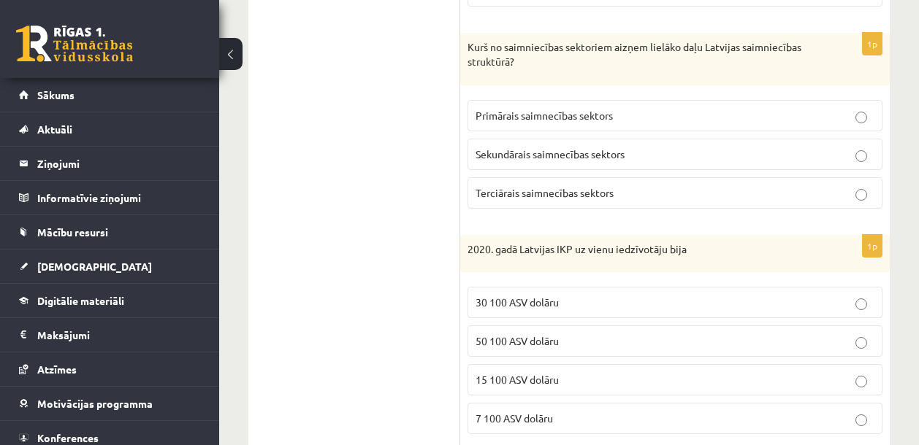
click at [583, 190] on span "Terciārais saimnecības sektors" at bounding box center [544, 192] width 138 height 13
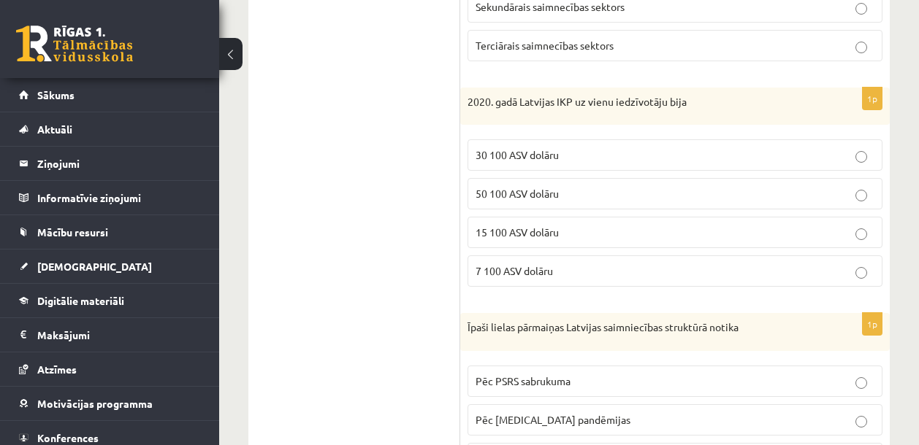
scroll to position [619, 0]
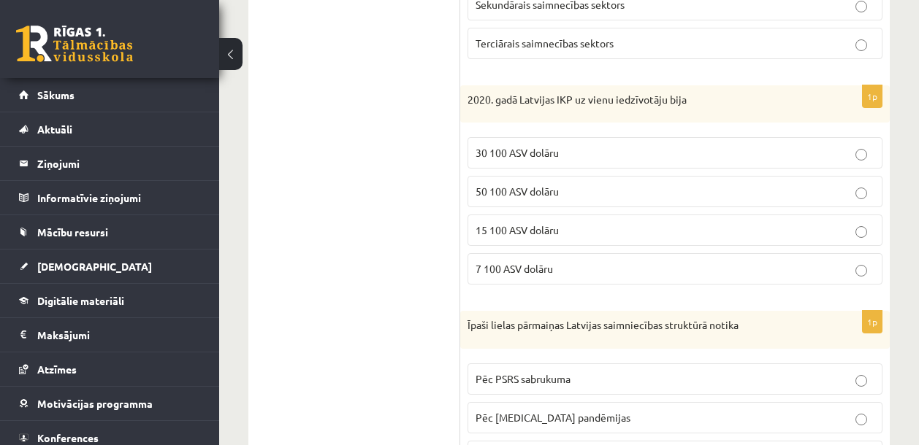
click at [616, 152] on p "30 100 ASV dolāru" at bounding box center [674, 152] width 399 height 15
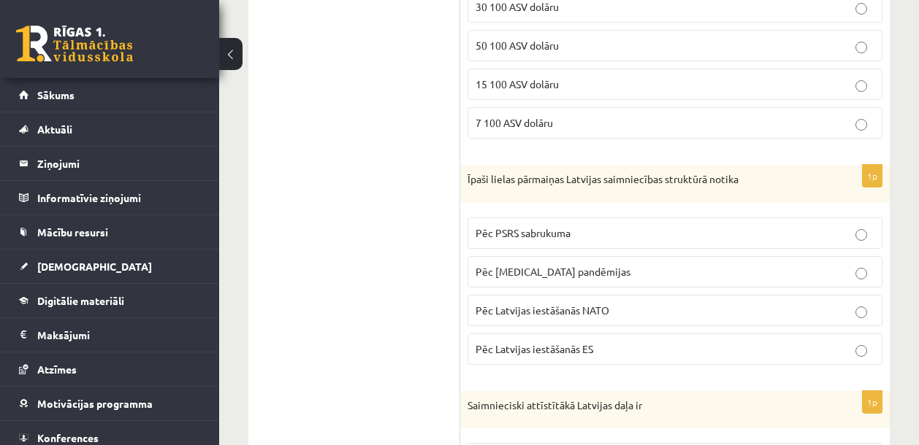
scroll to position [767, 0]
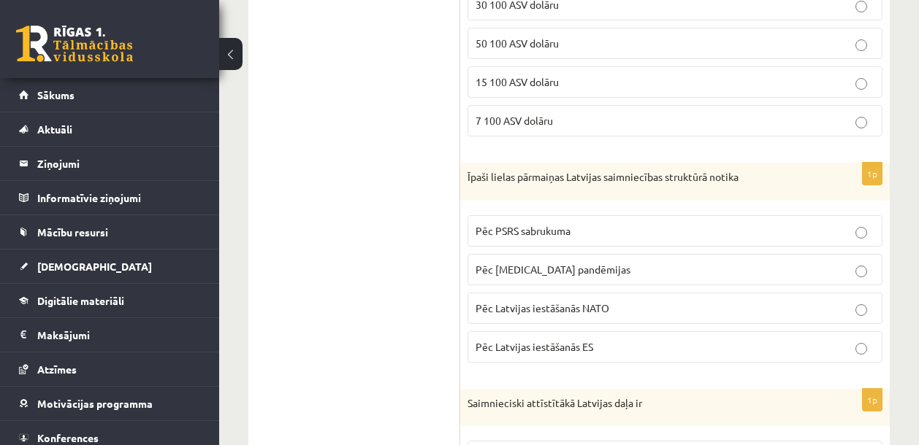
click at [573, 233] on p "Pēc PSRS sabrukuma" at bounding box center [674, 230] width 399 height 15
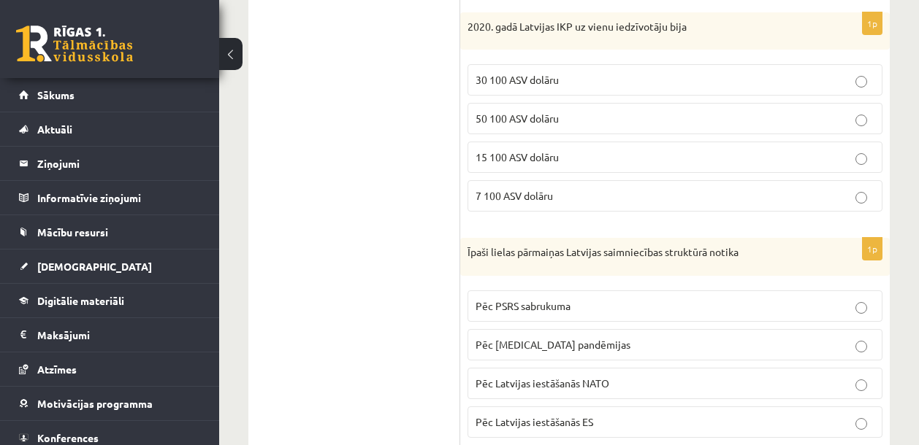
scroll to position [968, 0]
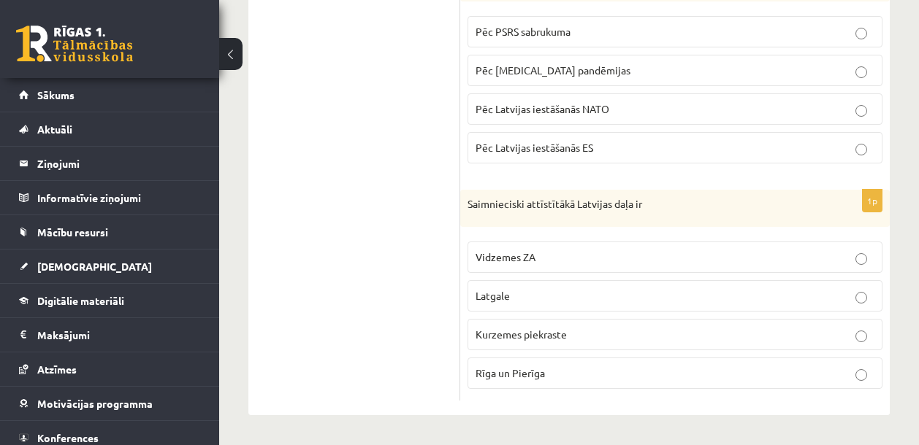
drag, startPoint x: 469, startPoint y: 204, endPoint x: 654, endPoint y: 206, distance: 185.5
click at [654, 206] on p "Saimnieciski attīstītākā Latvijas daļa ir" at bounding box center [638, 204] width 342 height 15
copy p "Saimnieciski attīstītākā Latvijas daļa ir"
click at [554, 377] on p "Rīga un Pierīga" at bounding box center [674, 373] width 399 height 15
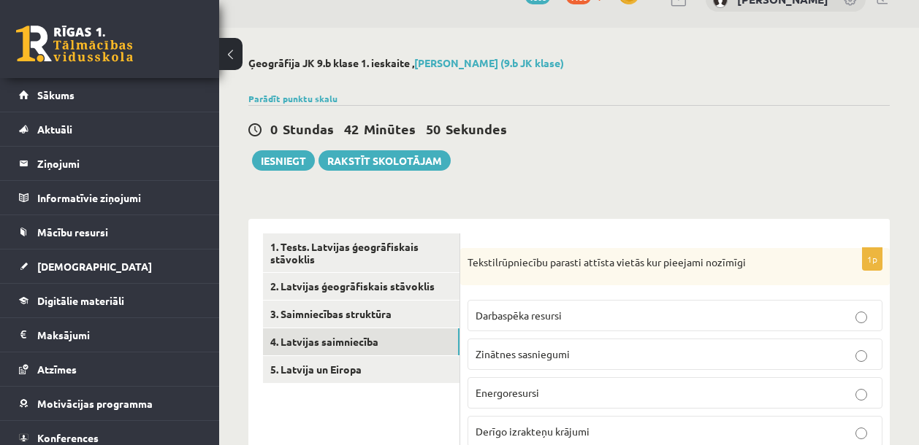
scroll to position [0, 0]
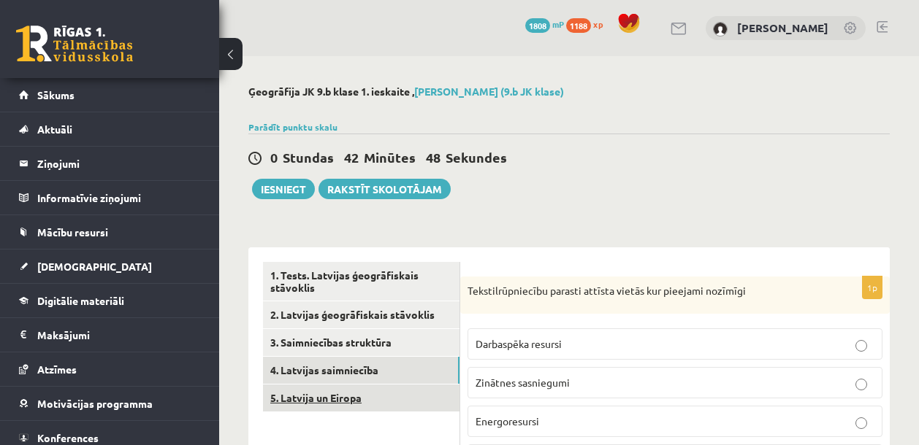
click at [351, 408] on link "5. Latvija un Eiropa" at bounding box center [361, 398] width 196 height 27
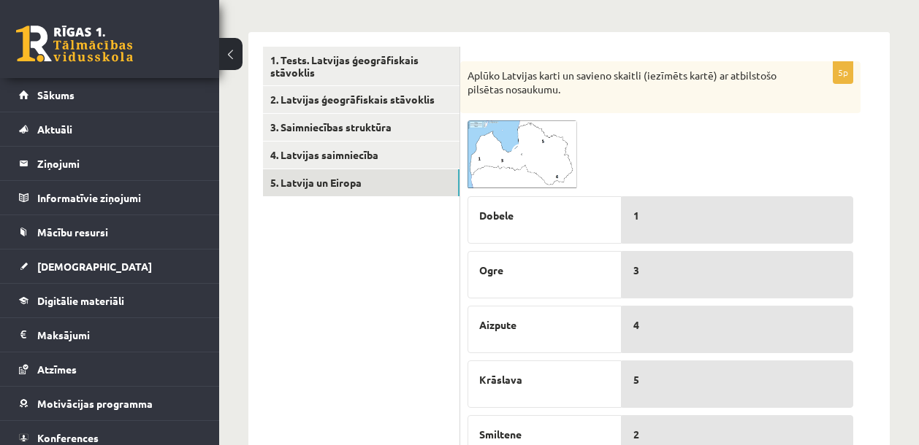
scroll to position [210, 0]
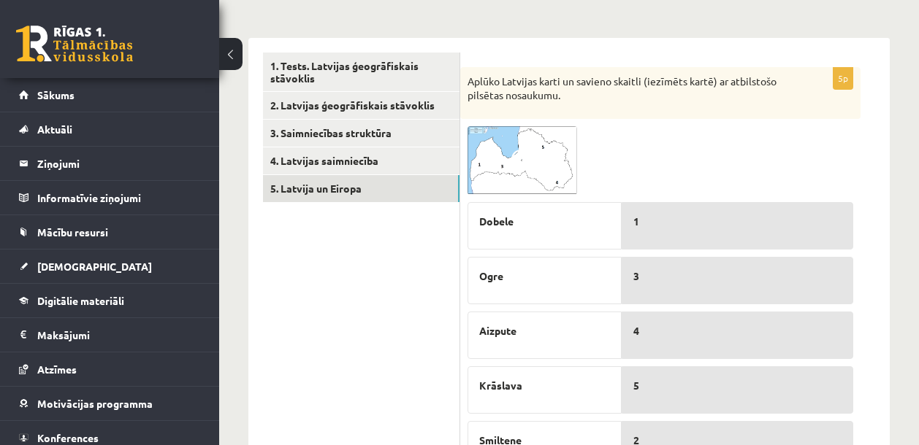
click at [535, 164] on img at bounding box center [522, 160] width 110 height 69
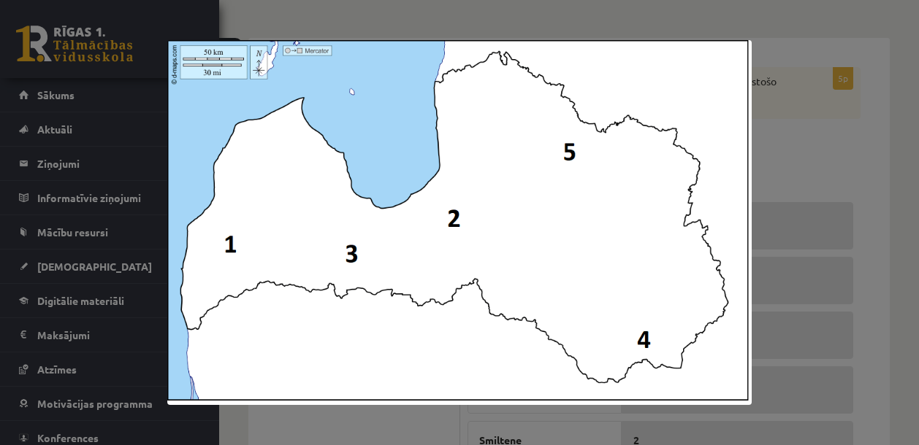
click at [786, 172] on div at bounding box center [459, 222] width 919 height 445
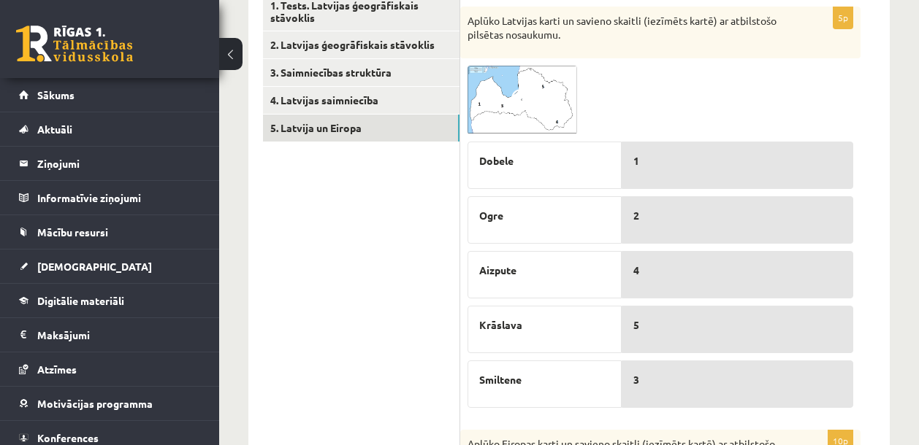
scroll to position [287, 0]
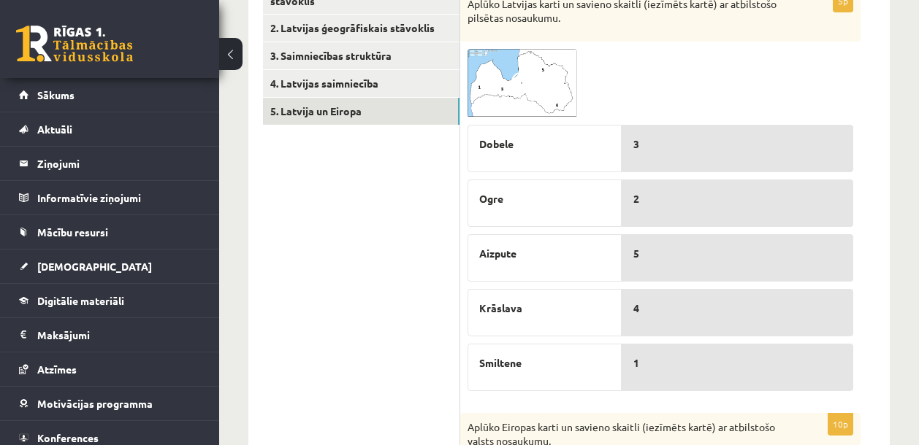
drag, startPoint x: 654, startPoint y: 379, endPoint x: 815, endPoint y: 0, distance: 411.6
drag, startPoint x: 651, startPoint y: 258, endPoint x: 846, endPoint y: 1, distance: 322.6
click at [531, 92] on span at bounding box center [522, 83] width 23 height 23
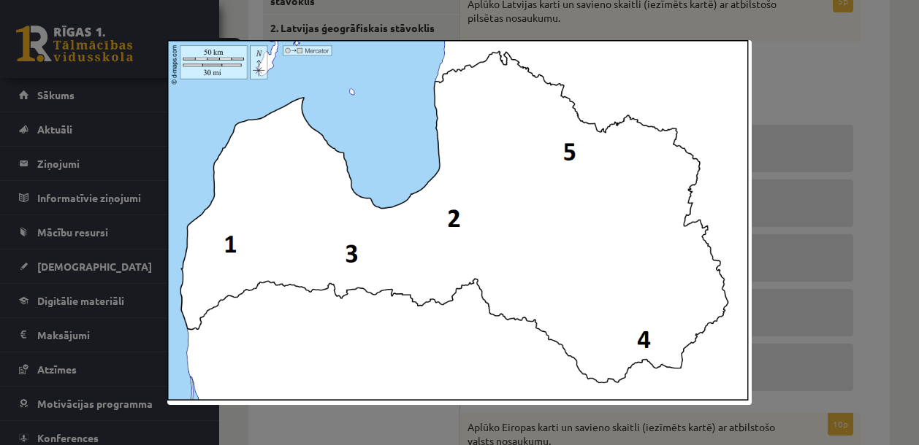
click at [770, 83] on div at bounding box center [459, 222] width 919 height 445
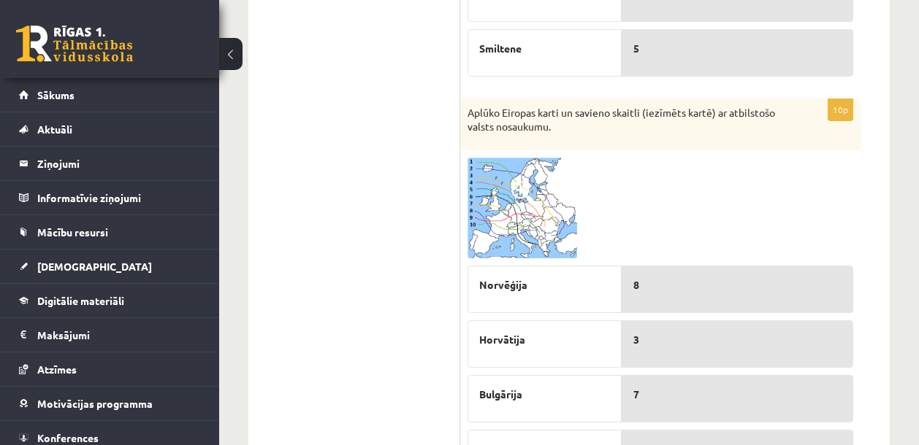
scroll to position [617, 0]
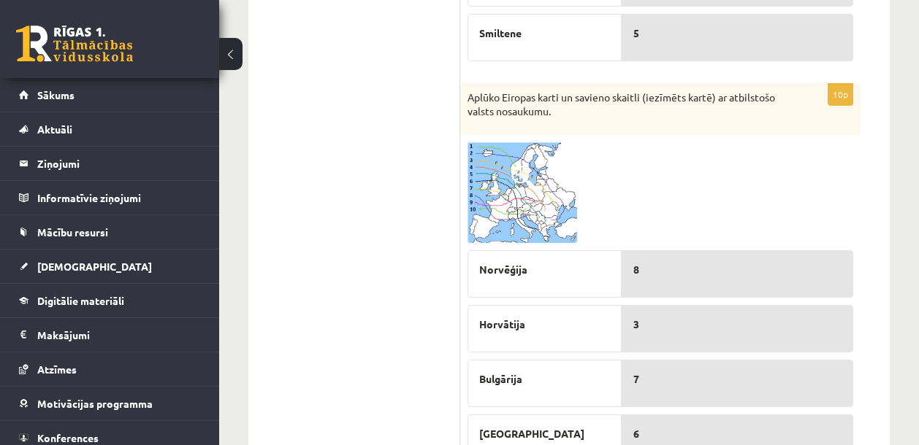
click at [539, 201] on img at bounding box center [522, 192] width 110 height 101
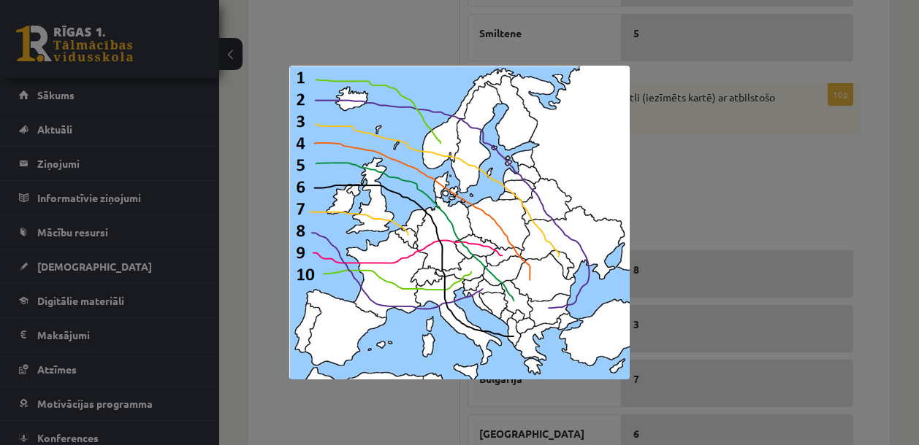
click at [796, 181] on div at bounding box center [459, 222] width 919 height 445
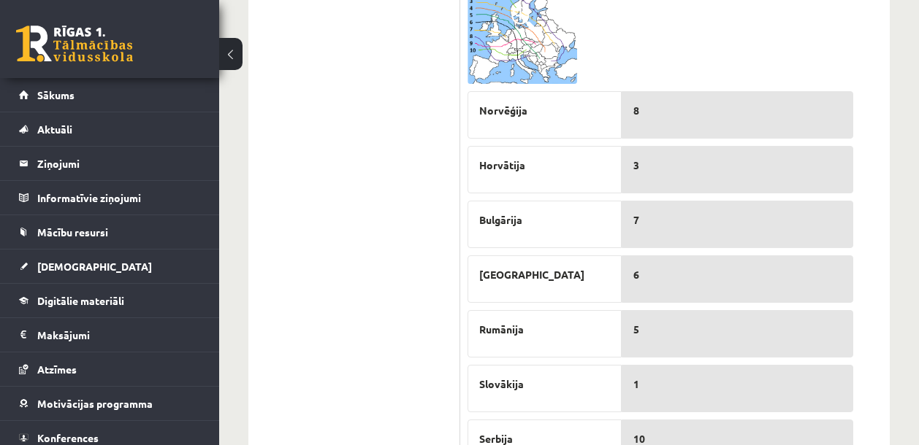
scroll to position [778, 0]
click at [520, 21] on span at bounding box center [522, 16] width 23 height 23
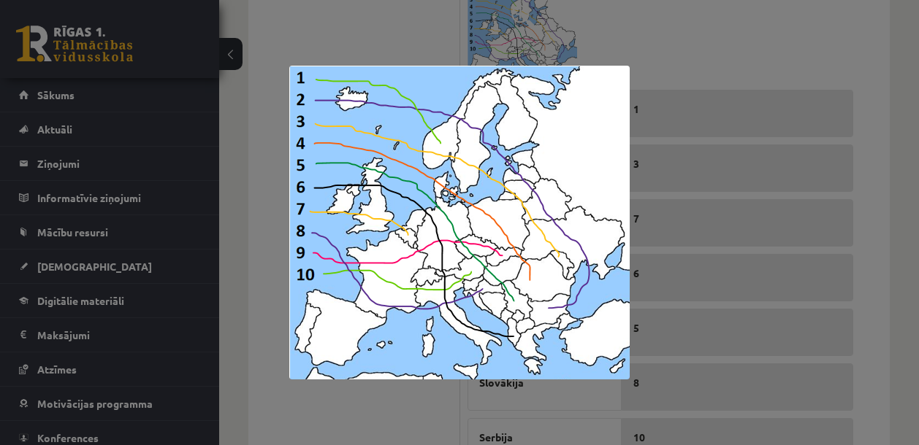
click at [679, 59] on div at bounding box center [459, 222] width 919 height 445
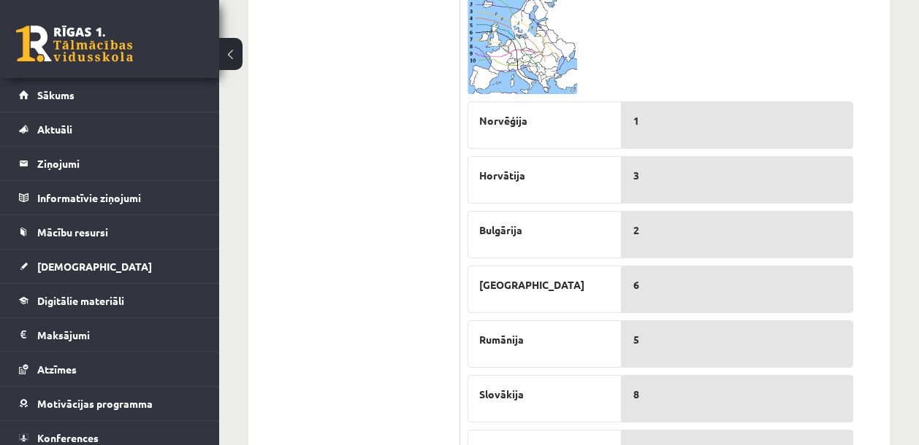
scroll to position [763, 0]
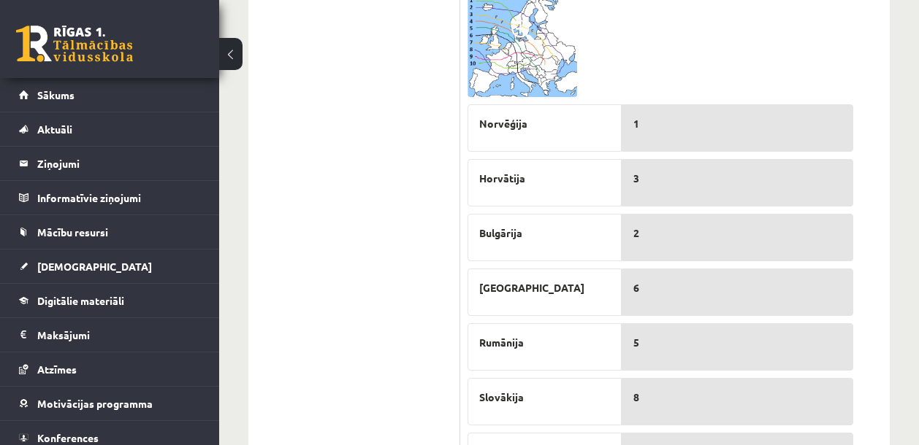
click at [491, 33] on img at bounding box center [522, 46] width 110 height 101
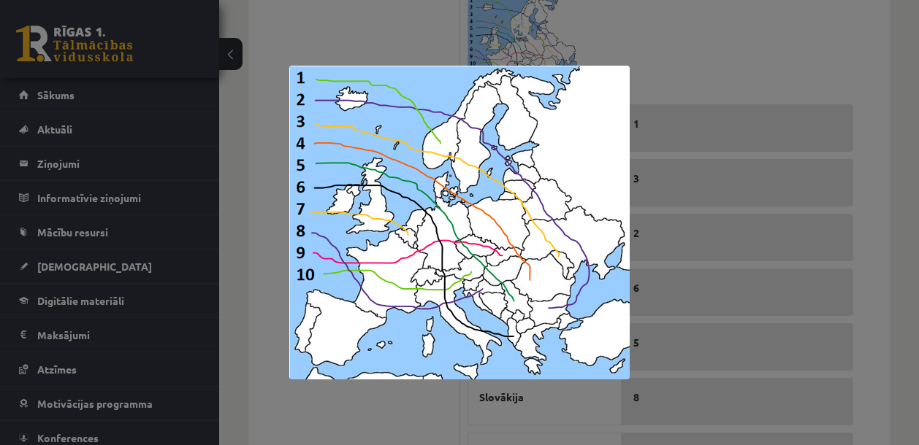
click at [702, 60] on div at bounding box center [459, 222] width 919 height 445
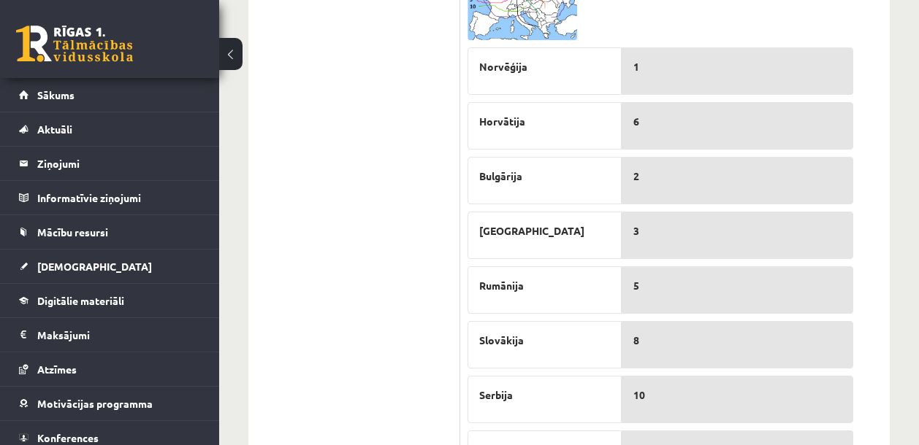
scroll to position [803, 0]
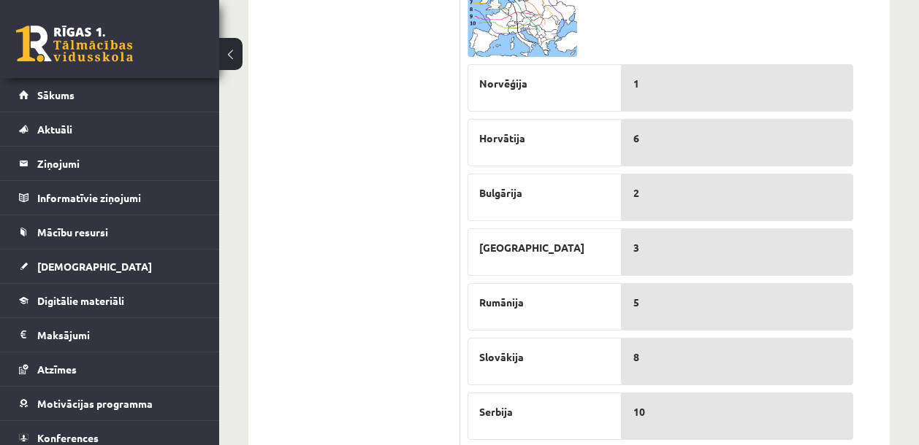
click at [520, 24] on img at bounding box center [522, 6] width 110 height 101
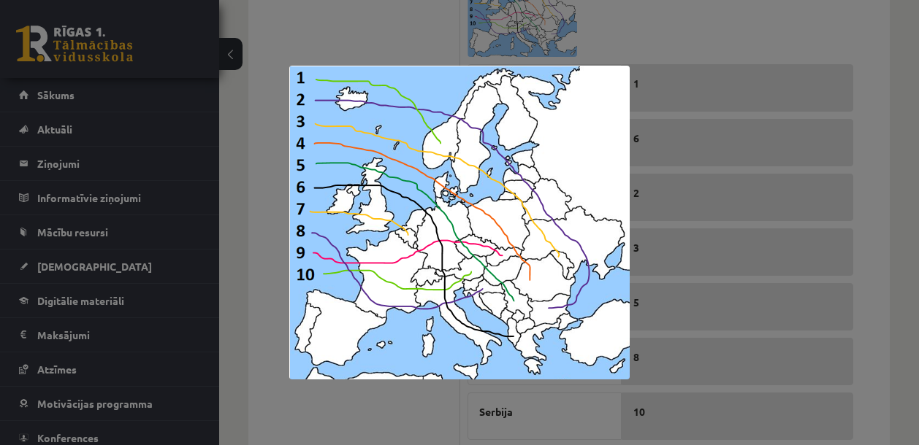
click at [717, 47] on div at bounding box center [459, 222] width 919 height 445
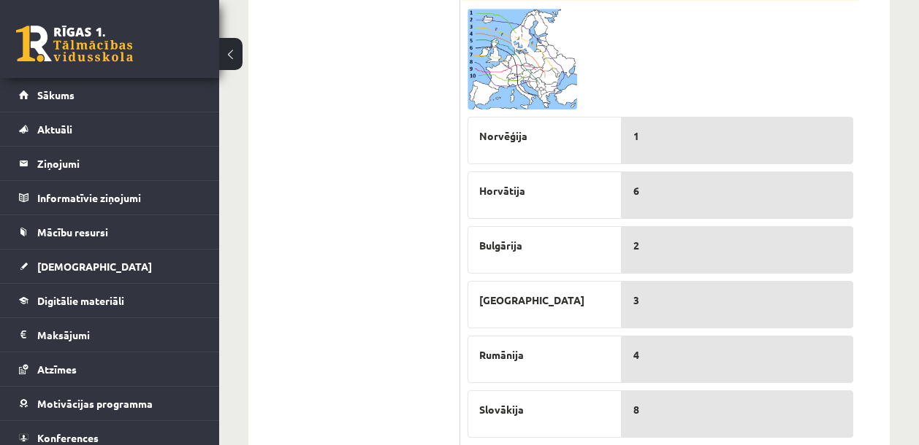
scroll to position [715, 0]
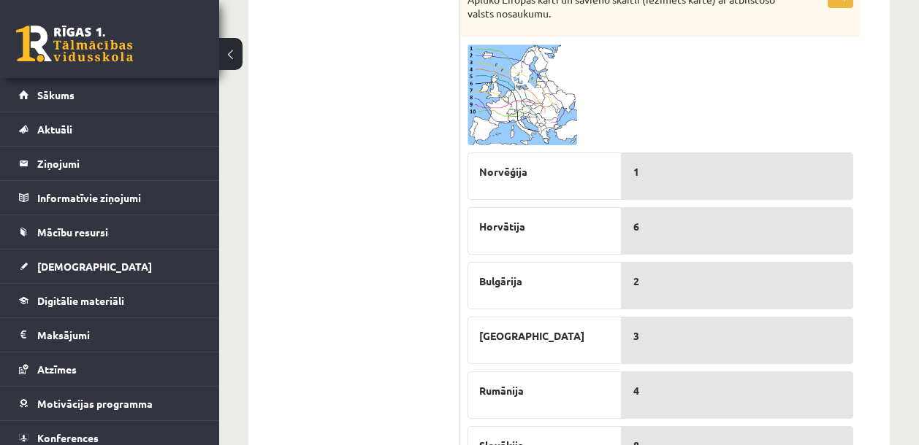
click at [524, 92] on img at bounding box center [522, 95] width 110 height 101
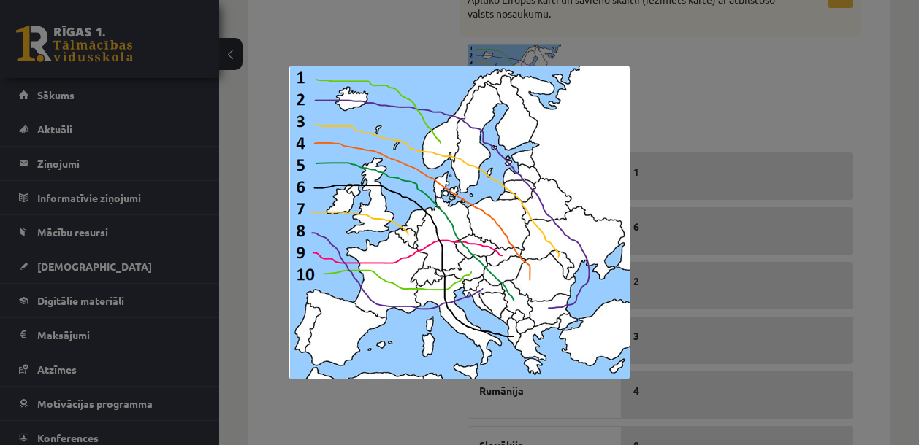
click at [727, 92] on div at bounding box center [459, 222] width 919 height 445
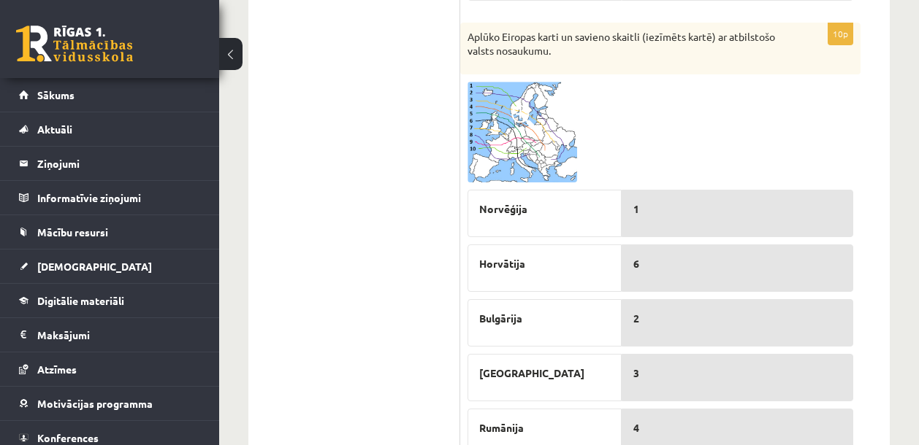
scroll to position [459, 0]
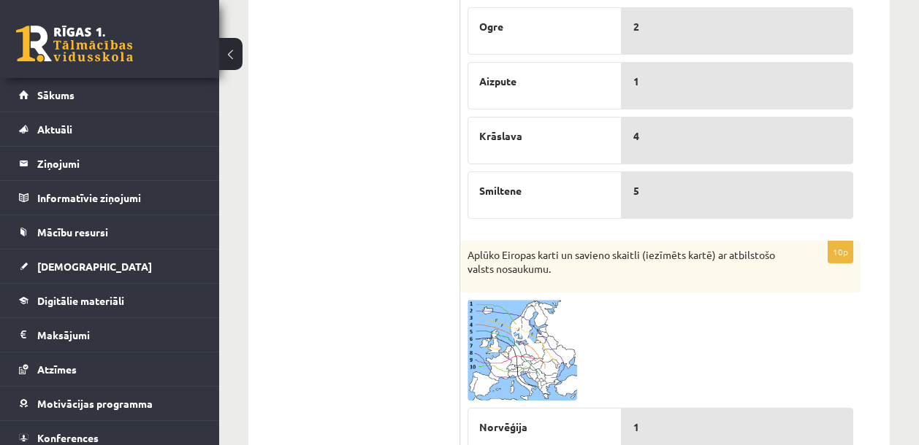
click at [521, 356] on img at bounding box center [522, 350] width 110 height 101
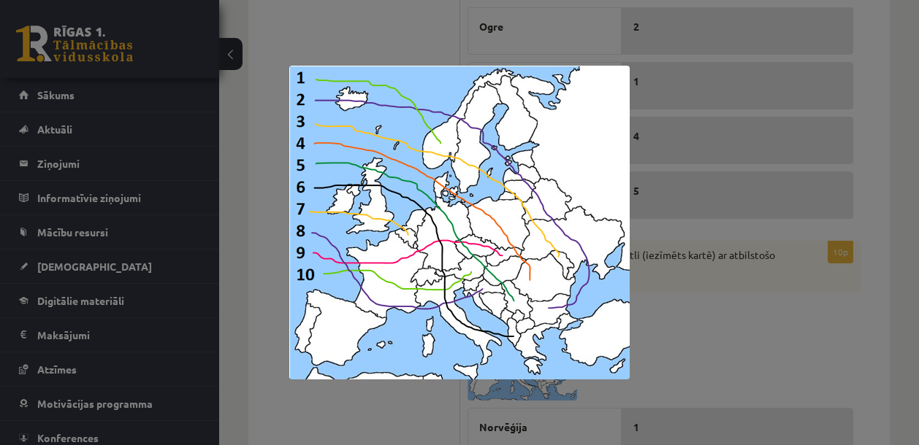
click at [767, 332] on div at bounding box center [459, 222] width 919 height 445
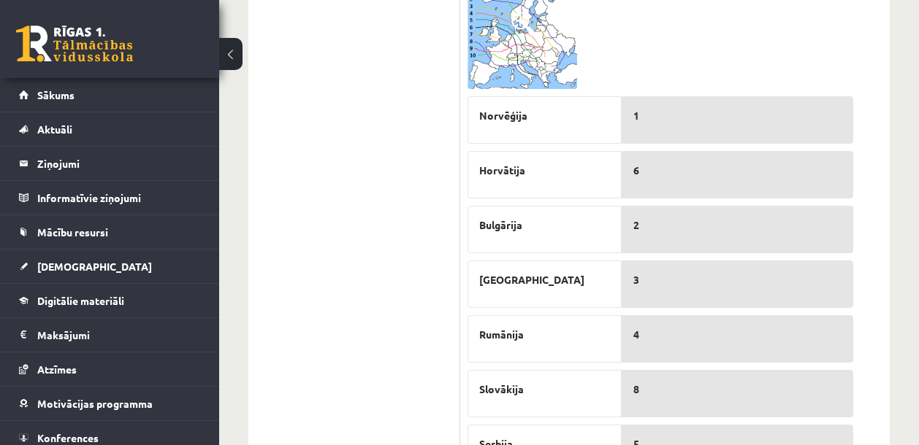
scroll to position [690, 0]
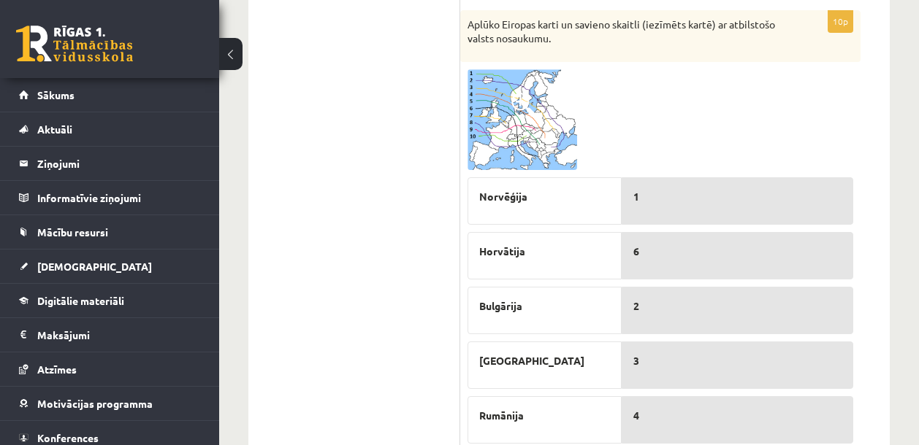
click at [505, 141] on img at bounding box center [522, 119] width 110 height 101
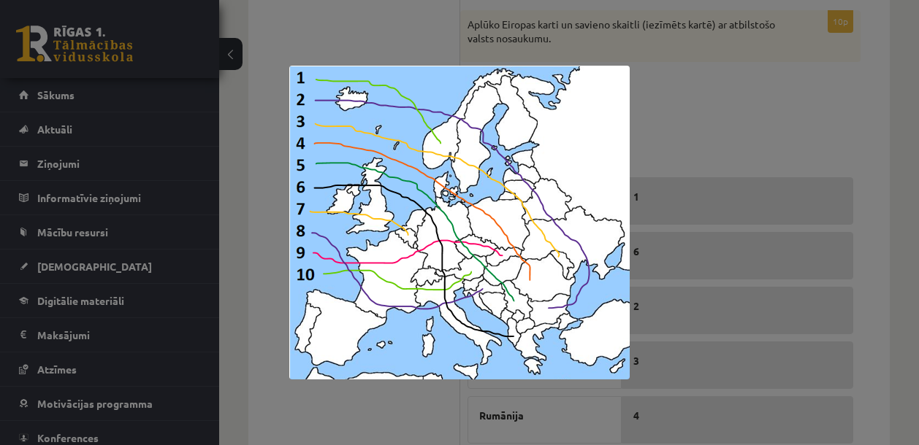
click at [776, 145] on div at bounding box center [459, 222] width 919 height 445
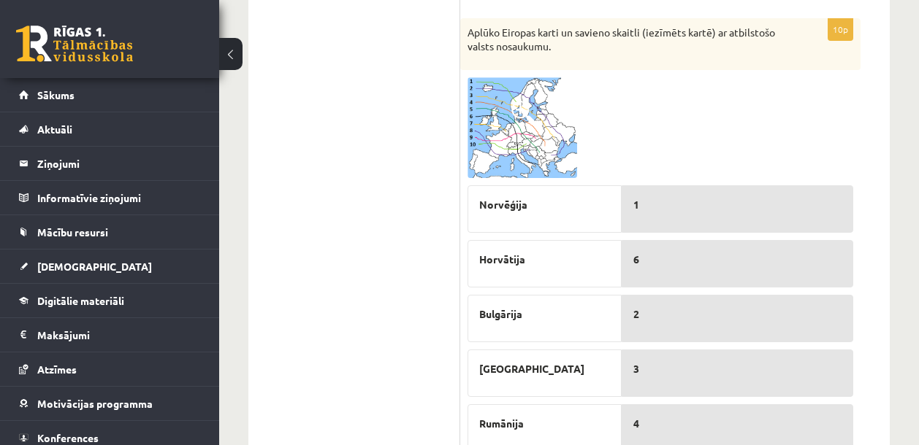
scroll to position [767, 0]
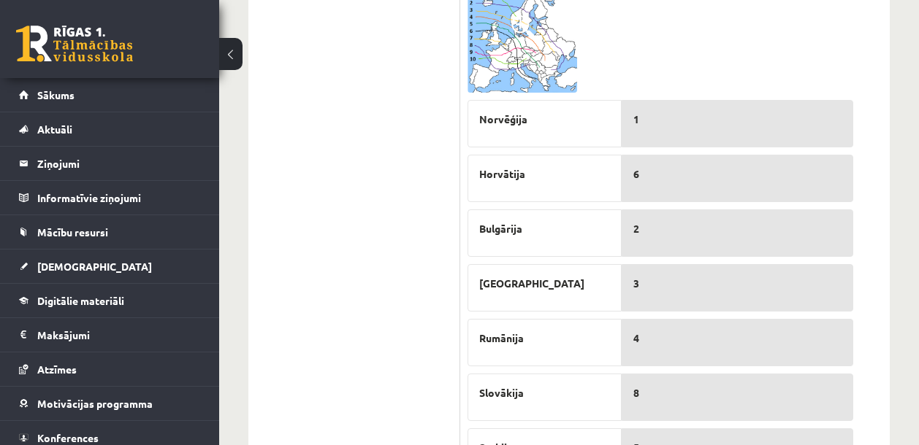
click at [506, 62] on img at bounding box center [522, 42] width 110 height 101
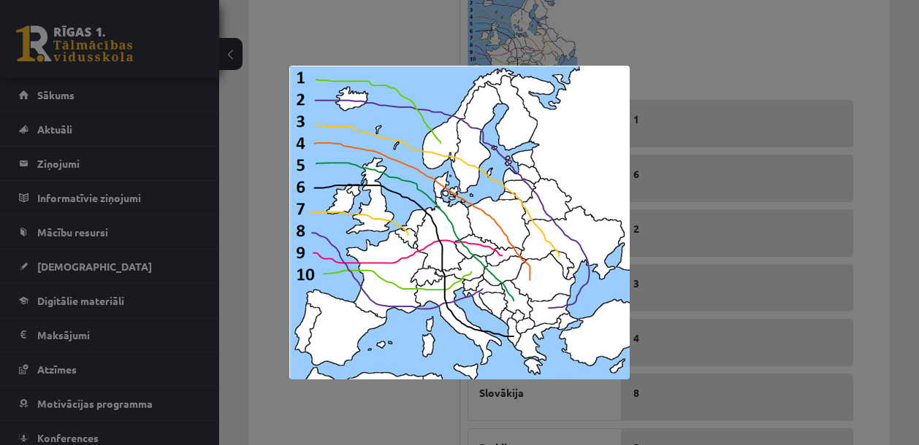
click at [686, 65] on div at bounding box center [459, 222] width 919 height 445
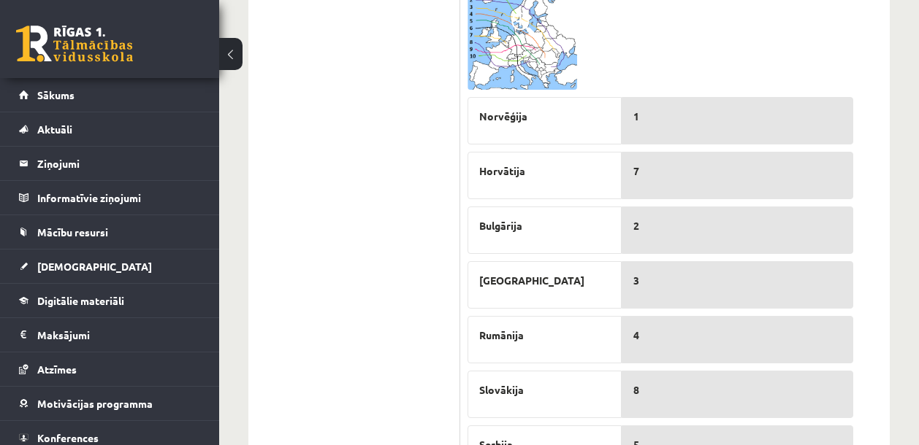
scroll to position [720, 0]
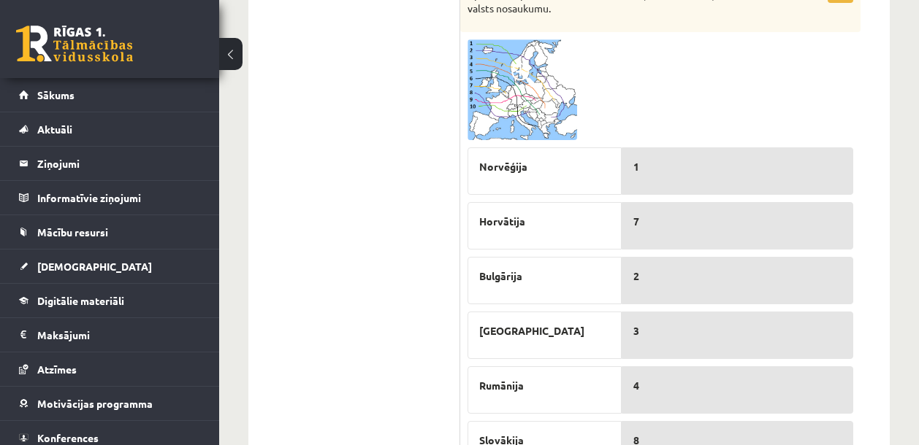
click at [507, 96] on img at bounding box center [522, 89] width 110 height 101
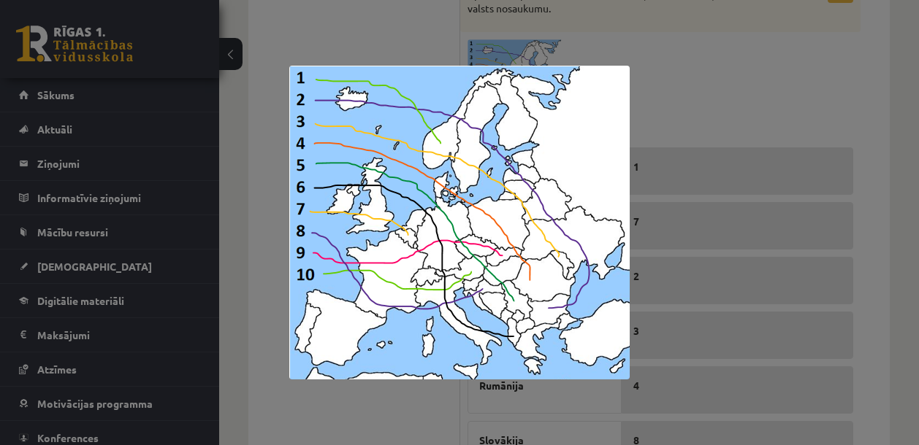
click at [708, 94] on div at bounding box center [459, 222] width 919 height 445
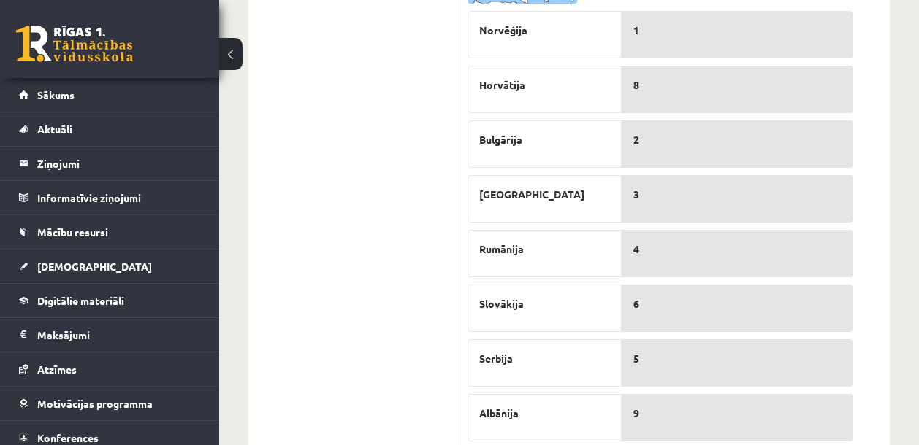
scroll to position [601, 0]
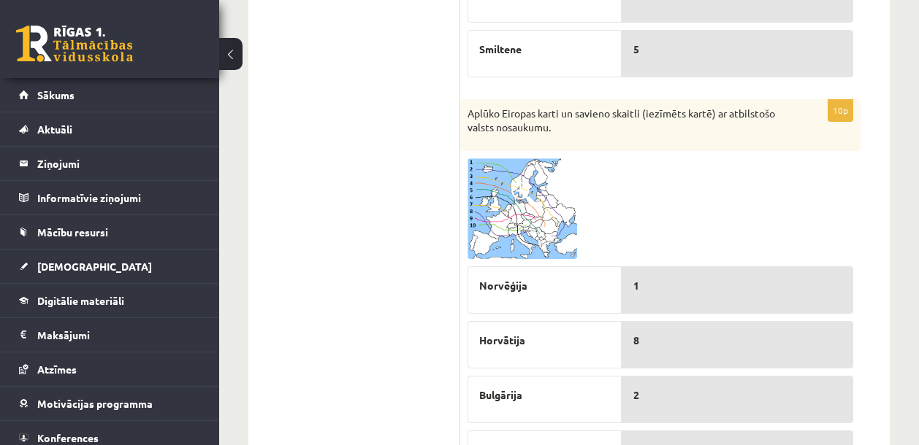
click at [520, 237] on img at bounding box center [522, 208] width 110 height 101
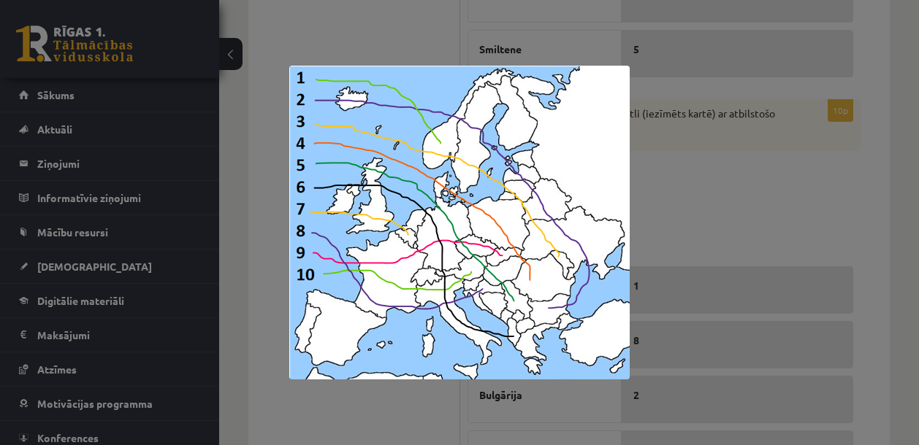
click at [773, 212] on div at bounding box center [459, 222] width 919 height 445
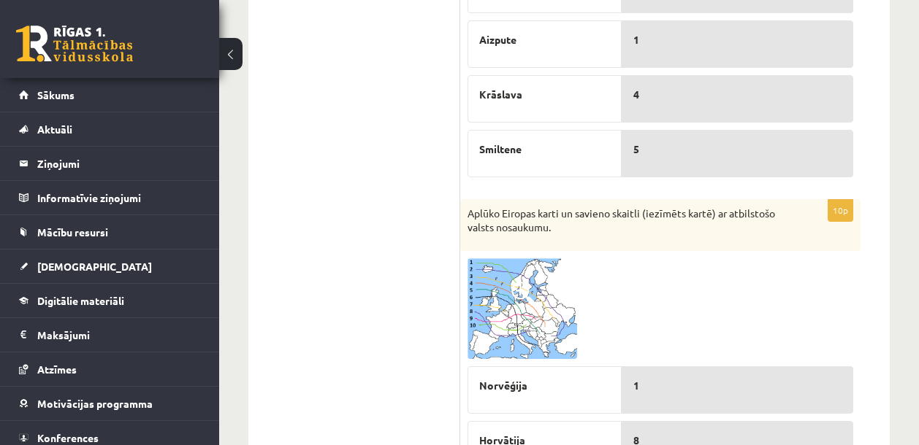
scroll to position [589, 0]
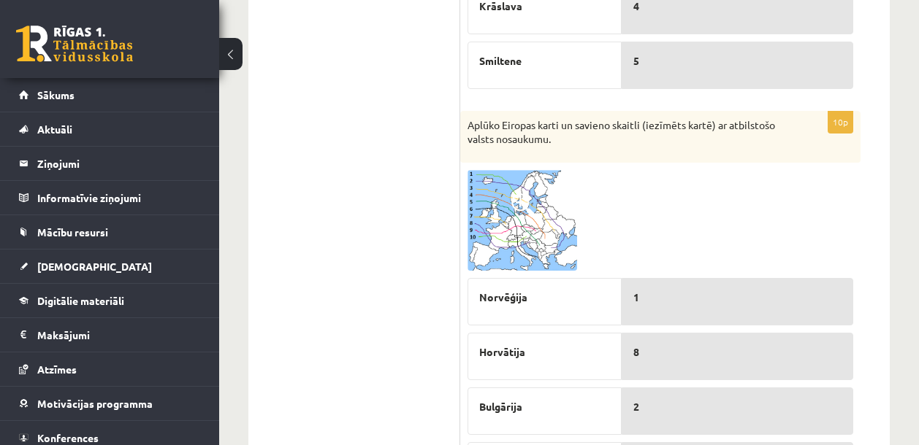
click at [520, 210] on span at bounding box center [522, 205] width 23 height 23
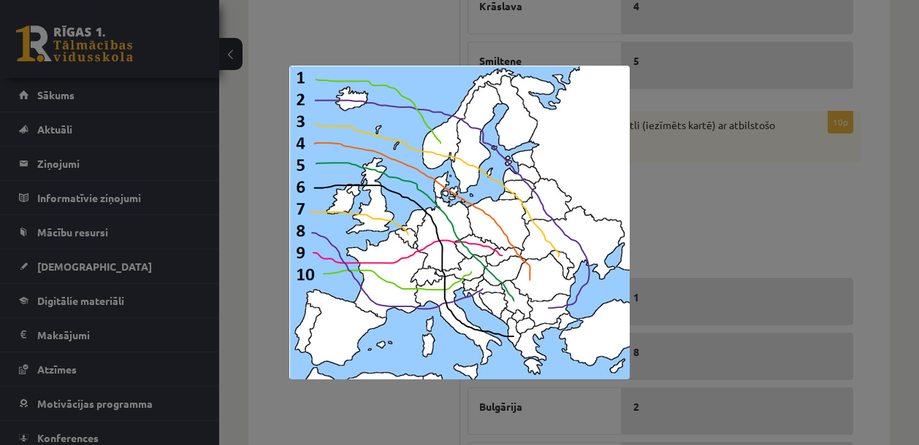
click at [721, 223] on div at bounding box center [459, 222] width 919 height 445
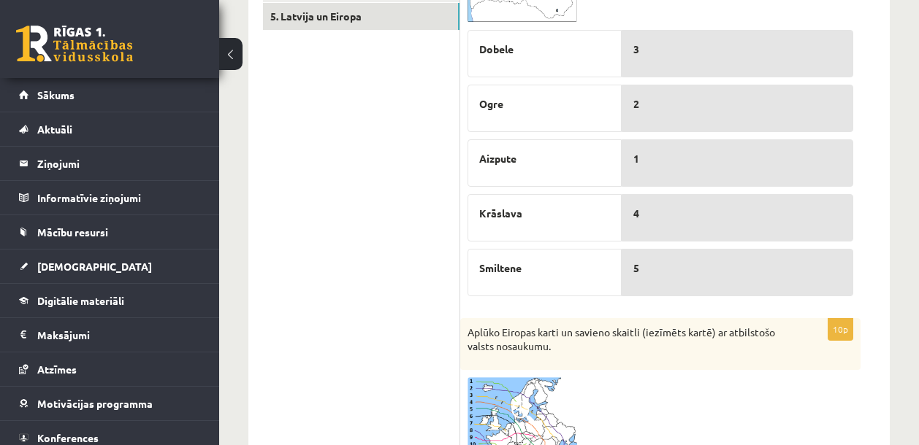
scroll to position [713, 0]
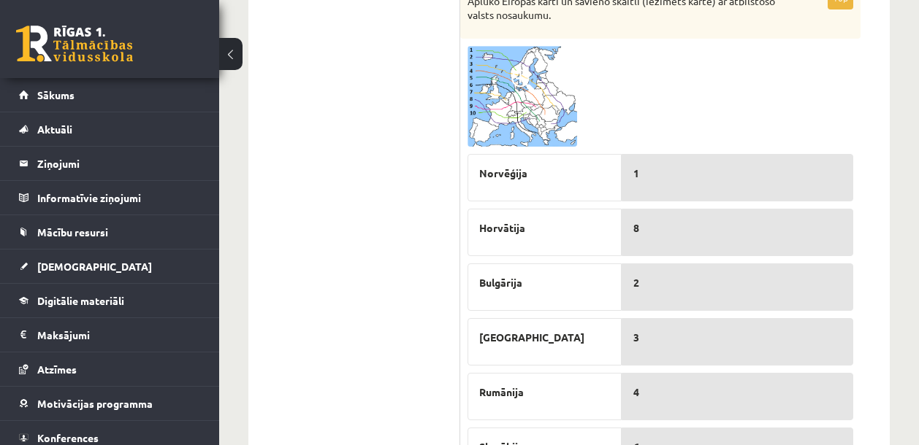
click at [500, 131] on img at bounding box center [522, 96] width 110 height 101
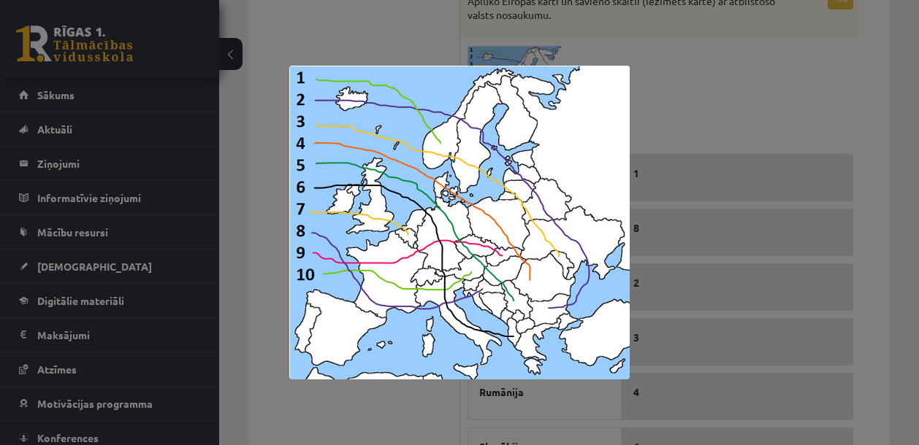
click at [735, 97] on div at bounding box center [459, 222] width 919 height 445
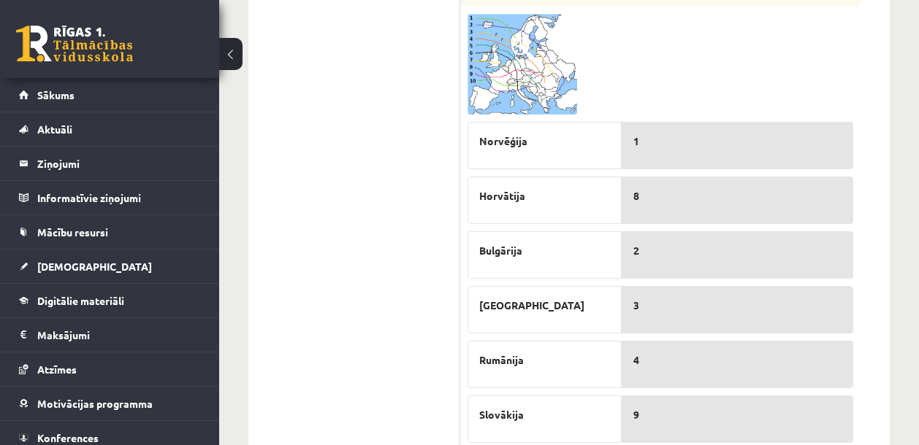
scroll to position [618, 0]
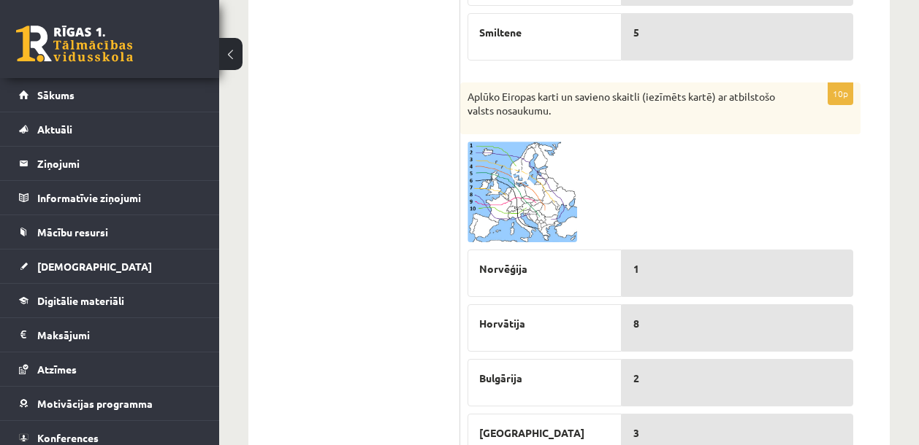
click at [521, 196] on img at bounding box center [522, 192] width 110 height 101
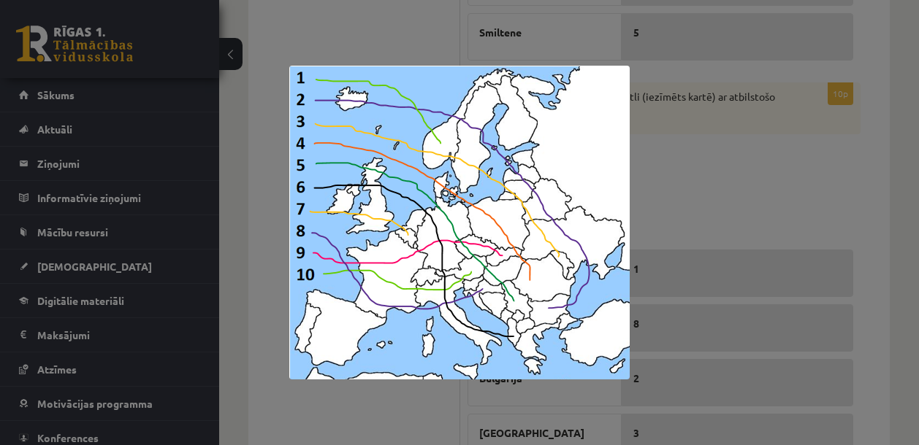
click at [729, 197] on div at bounding box center [459, 222] width 919 height 445
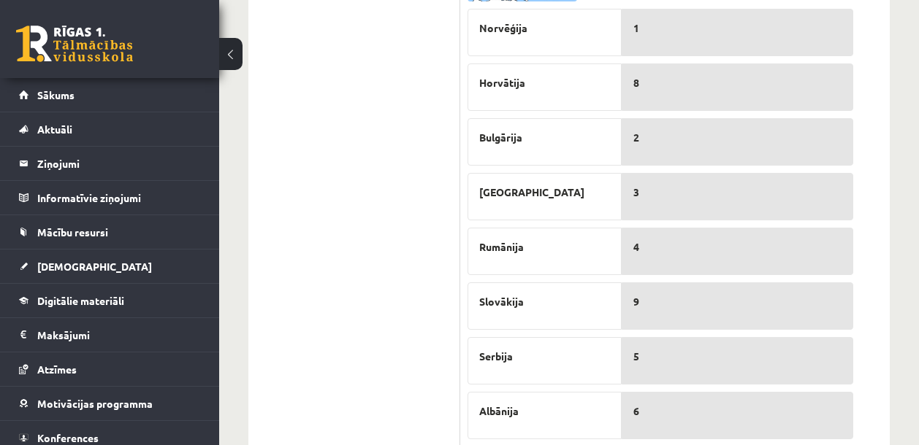
scroll to position [593, 0]
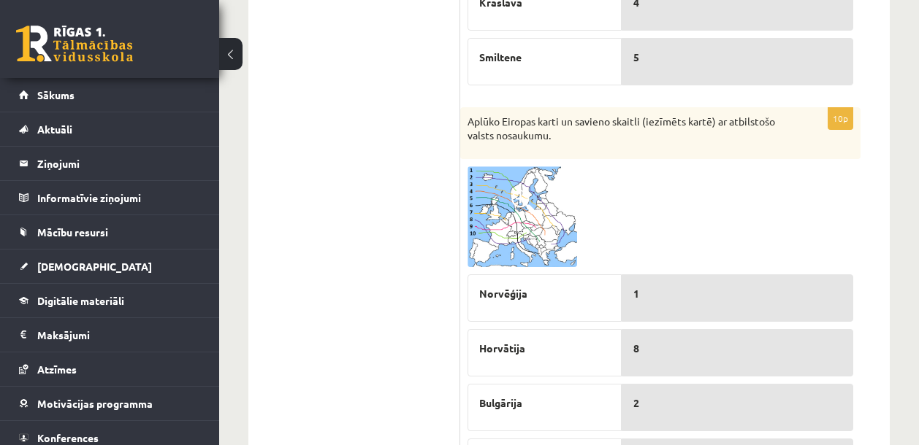
click at [518, 226] on img at bounding box center [522, 216] width 110 height 101
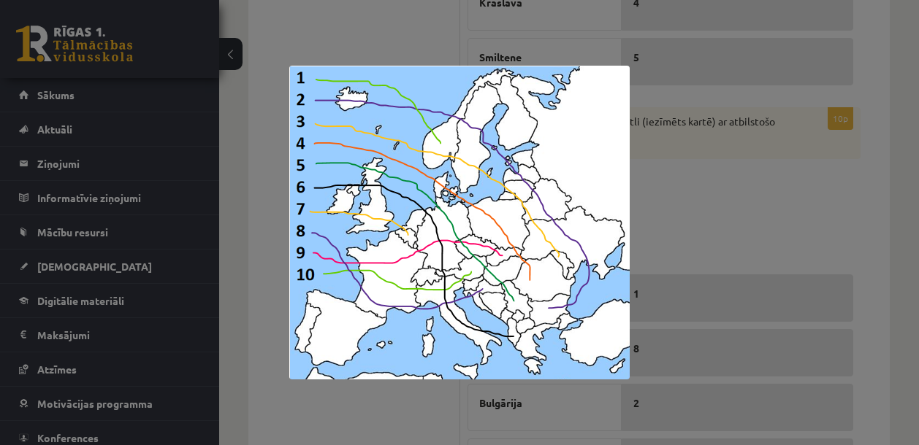
click at [711, 209] on div at bounding box center [459, 222] width 919 height 445
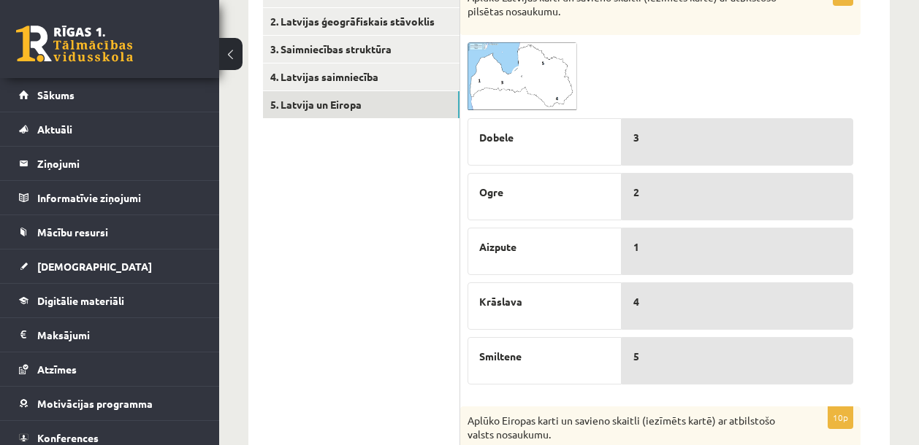
scroll to position [293, 0]
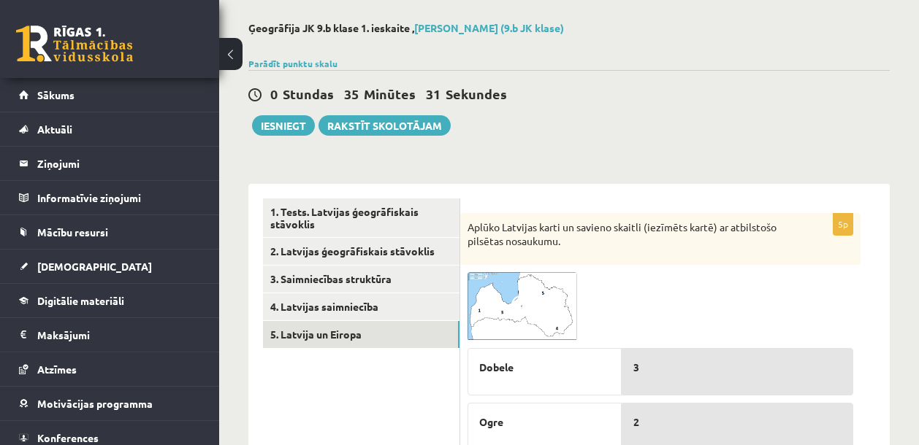
scroll to position [0, 0]
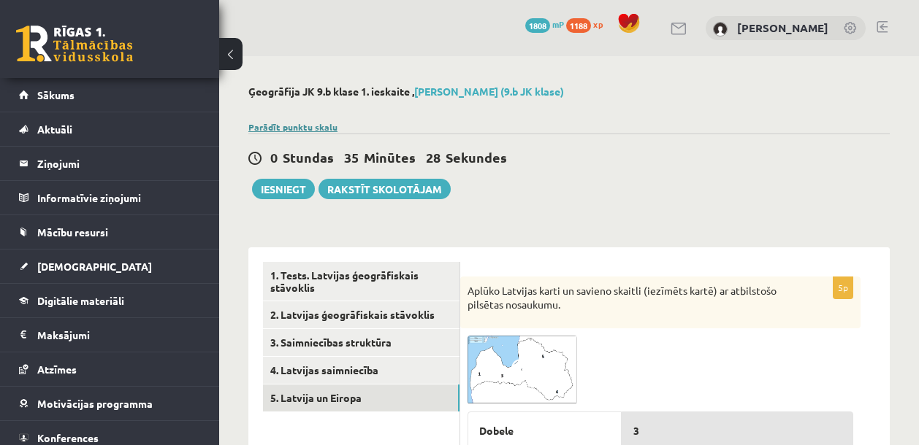
click at [309, 129] on link "Parādīt punktu skalu" at bounding box center [292, 127] width 89 height 12
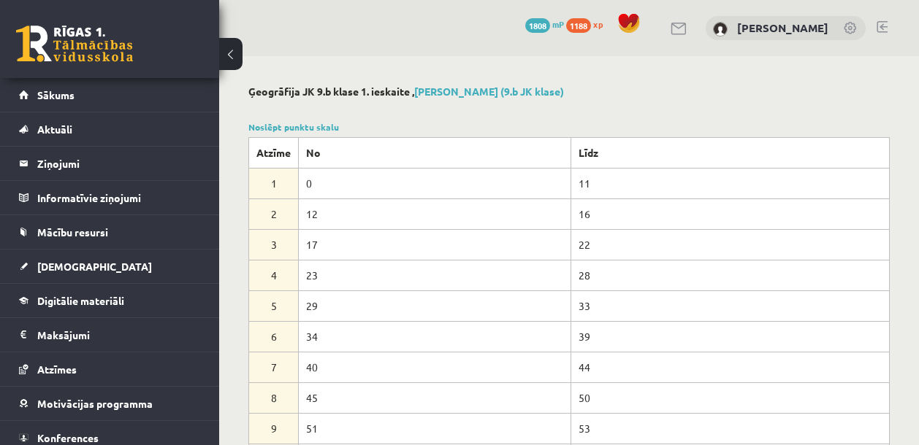
click at [313, 120] on div "Noslēpt punktu skalu Atzīme No Līdz 1 0 11 2 12 16 3 17 22 4 23 28 5 29 33 6 34…" at bounding box center [568, 297] width 641 height 355
click at [313, 126] on link "Noslēpt punktu skalu" at bounding box center [293, 127] width 91 height 12
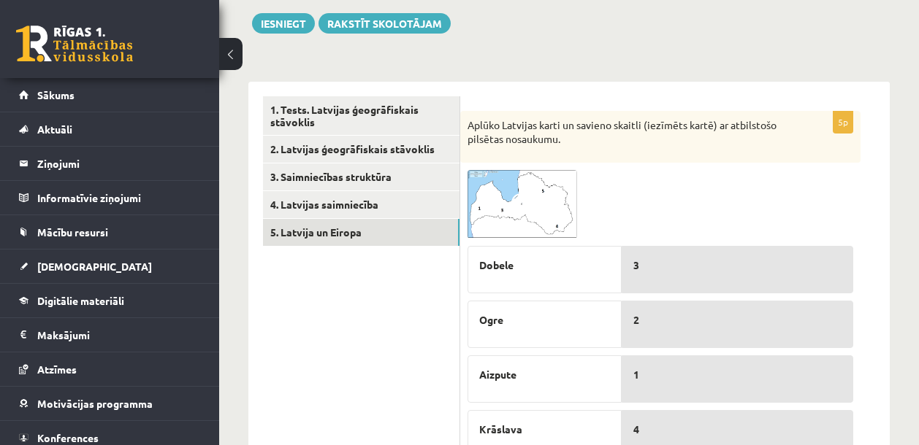
scroll to position [191, 0]
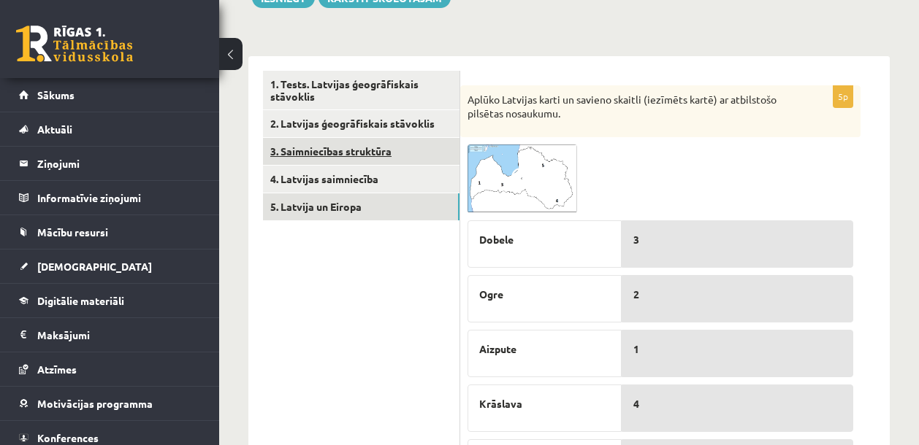
click at [325, 154] on link "3. Saimniecības struktūra" at bounding box center [361, 151] width 196 height 27
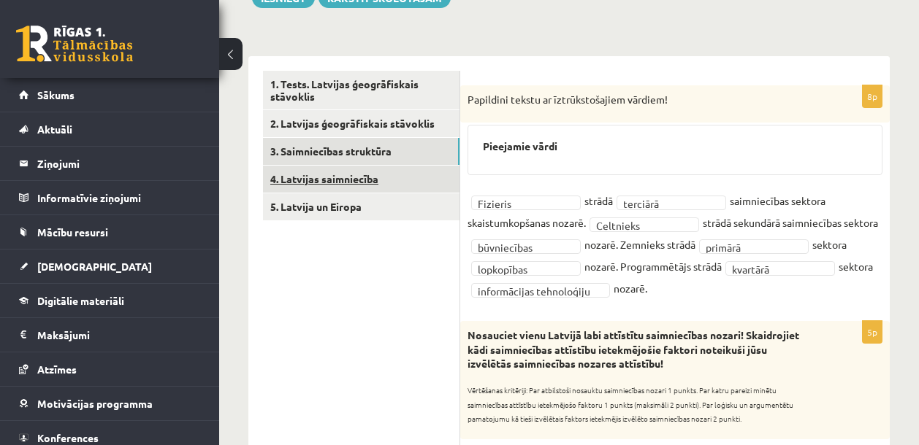
scroll to position [0, 0]
click at [313, 177] on link "4. Latvijas saimniecība" at bounding box center [361, 179] width 196 height 27
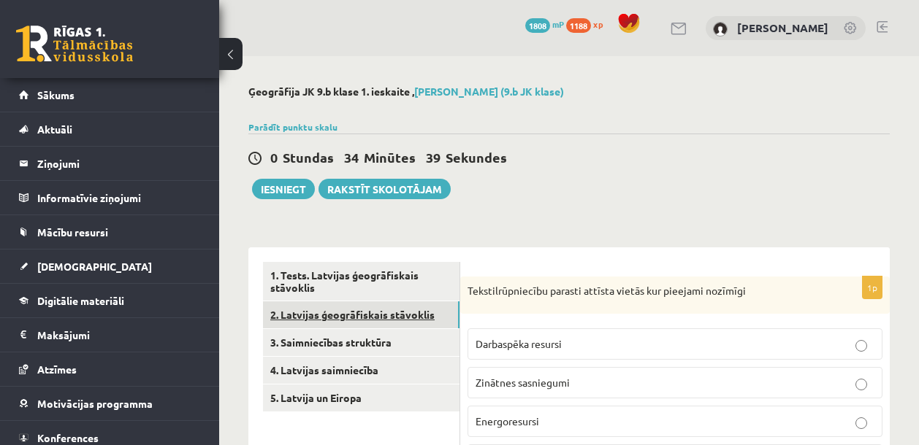
click at [324, 318] on link "2. Latvijas ģeogrāfiskais stāvoklis" at bounding box center [361, 315] width 196 height 27
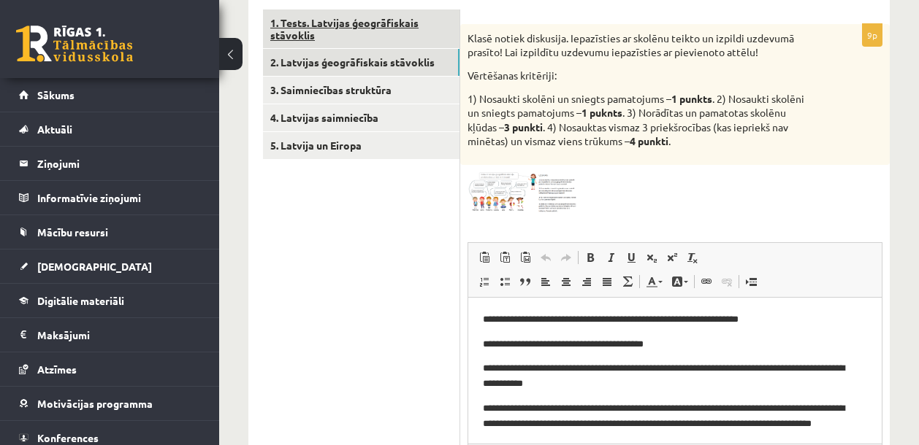
click at [352, 26] on link "1. Tests. Latvijas ģeogrāfiskais stāvoklis" at bounding box center [361, 28] width 196 height 39
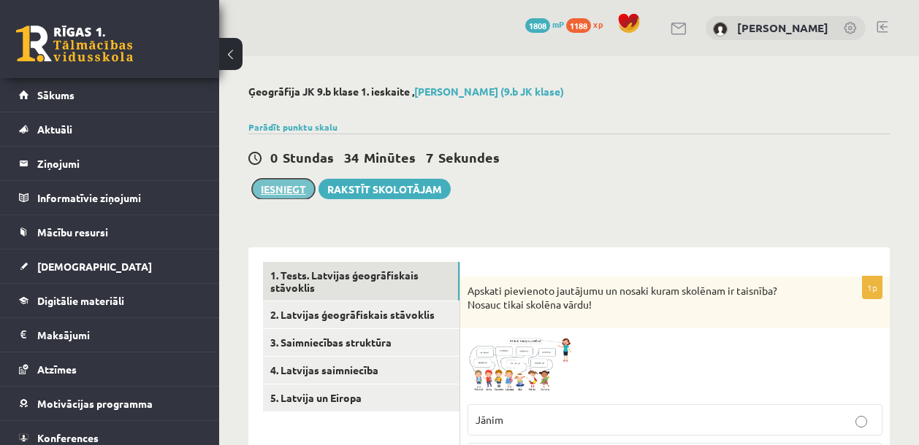
click at [288, 190] on button "Iesniegt" at bounding box center [283, 189] width 63 height 20
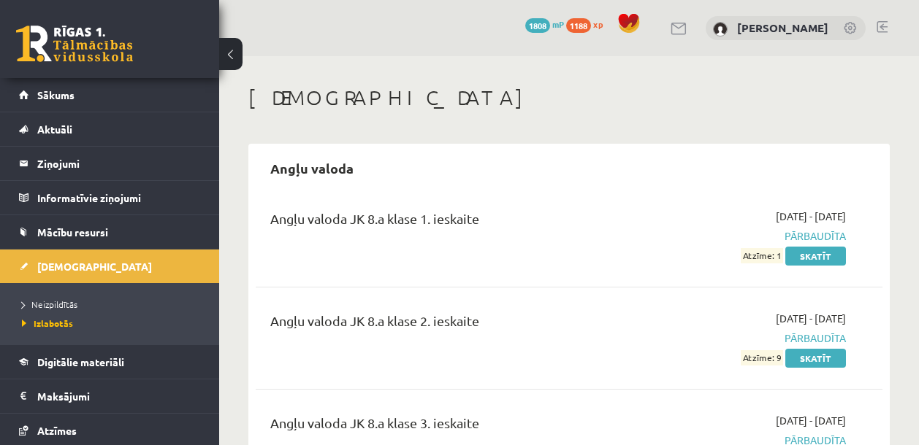
click at [570, 240] on div "Angļu valoda JK 8.a klase 1. ieskaite" at bounding box center [458, 236] width 398 height 55
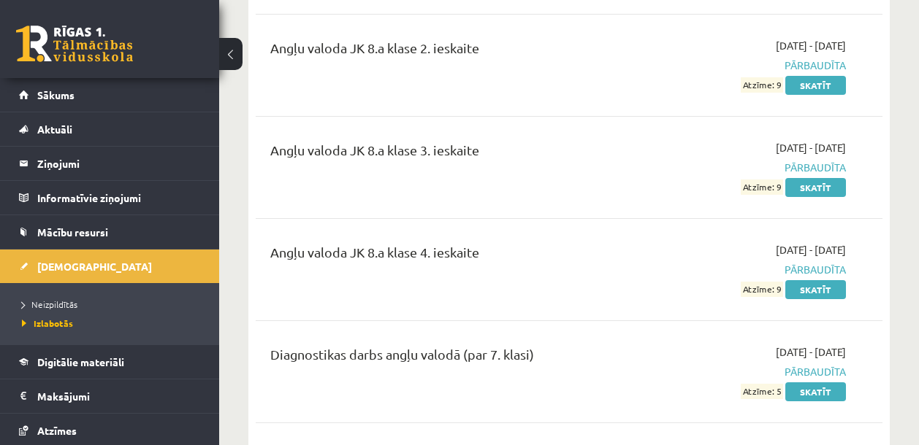
scroll to position [658, 0]
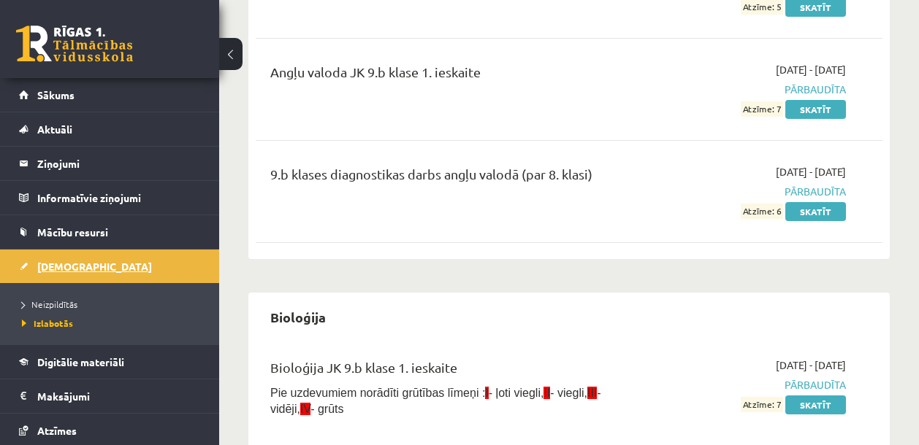
click at [57, 268] on span "[DEMOGRAPHIC_DATA]" at bounding box center [94, 266] width 115 height 13
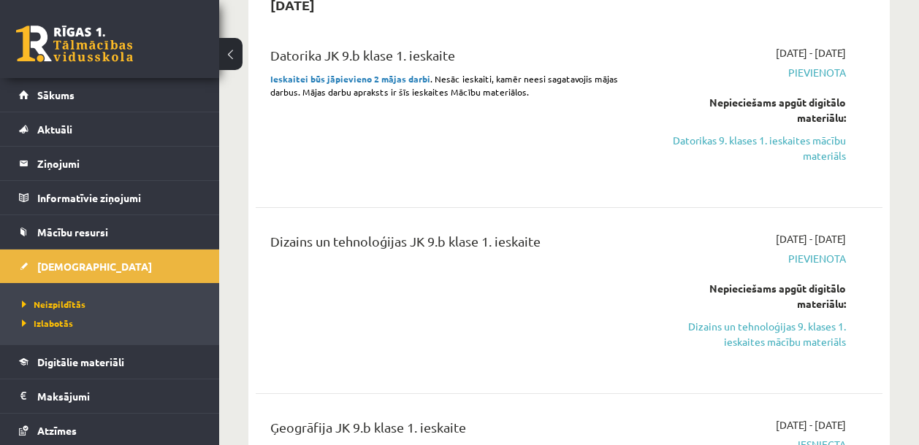
scroll to position [91, 0]
